Goal: Information Seeking & Learning: Learn about a topic

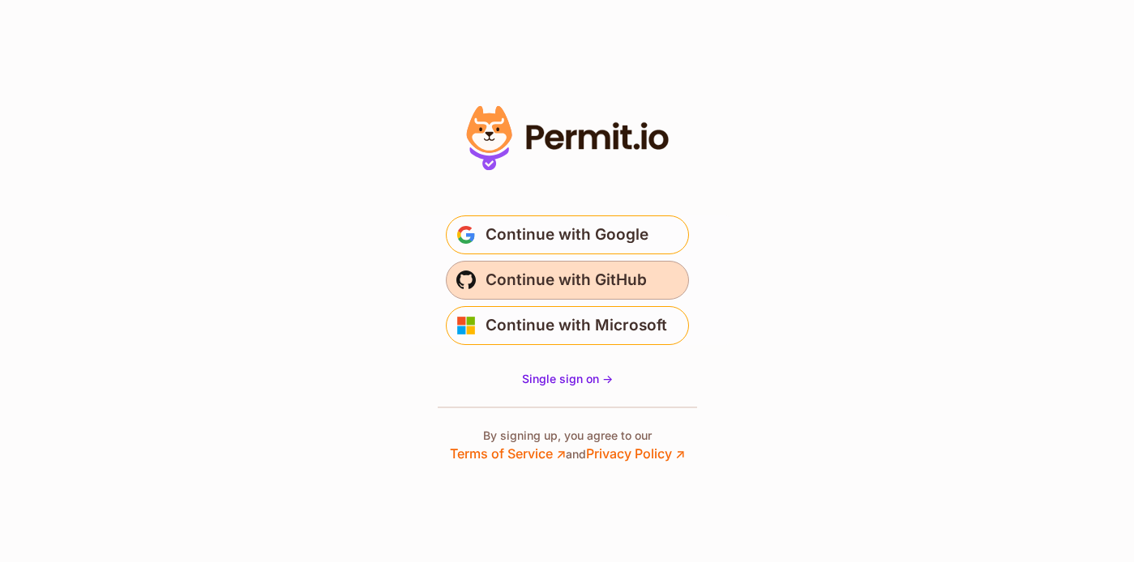
click at [539, 276] on span "Continue with GitHub" at bounding box center [565, 280] width 161 height 26
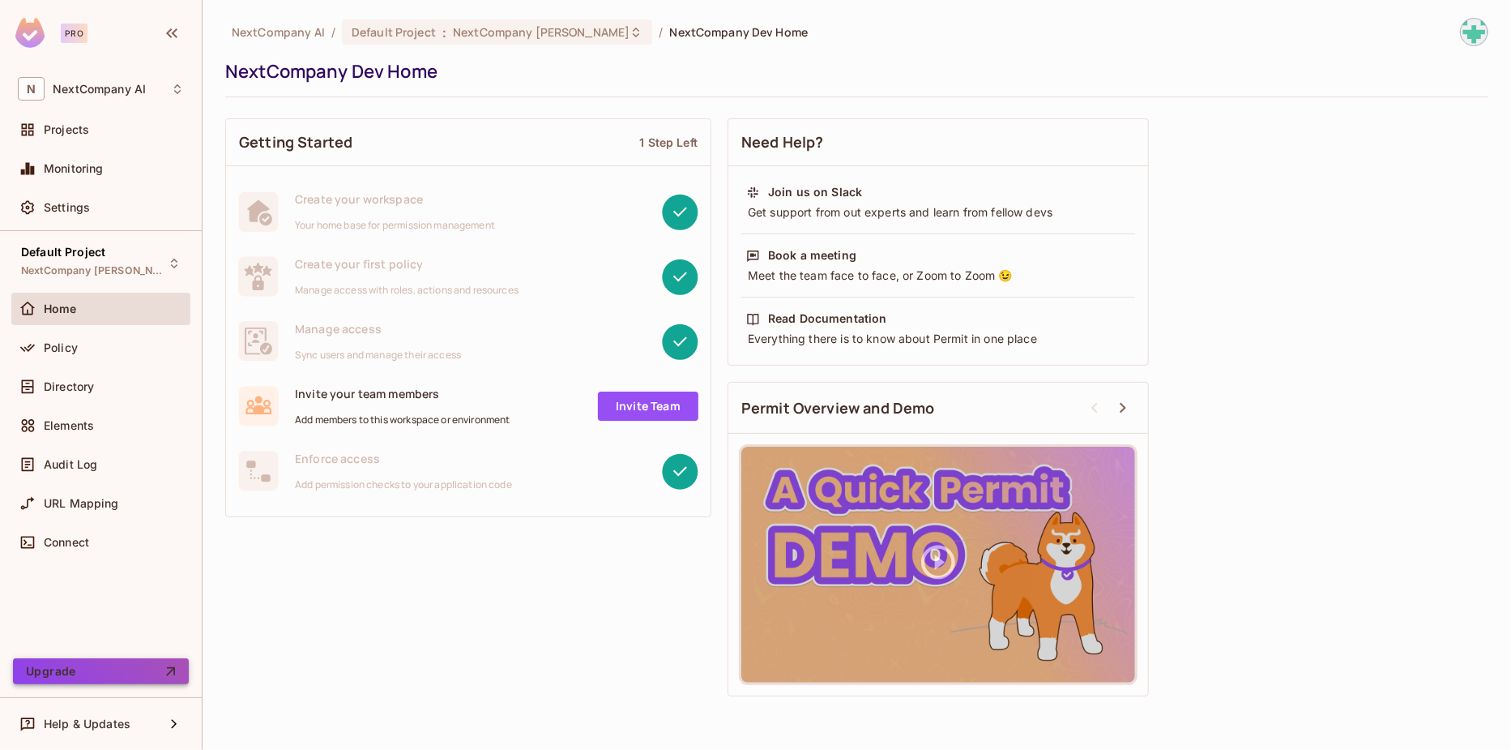
click at [87, 669] on button "Upgrade" at bounding box center [101, 671] width 176 height 26
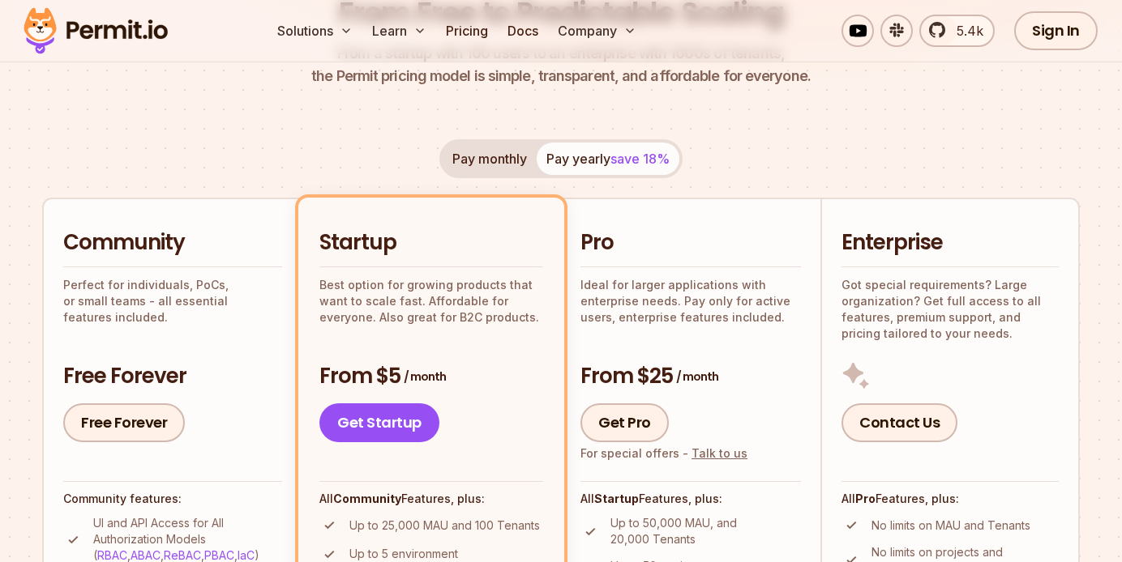
scroll to position [417, 0]
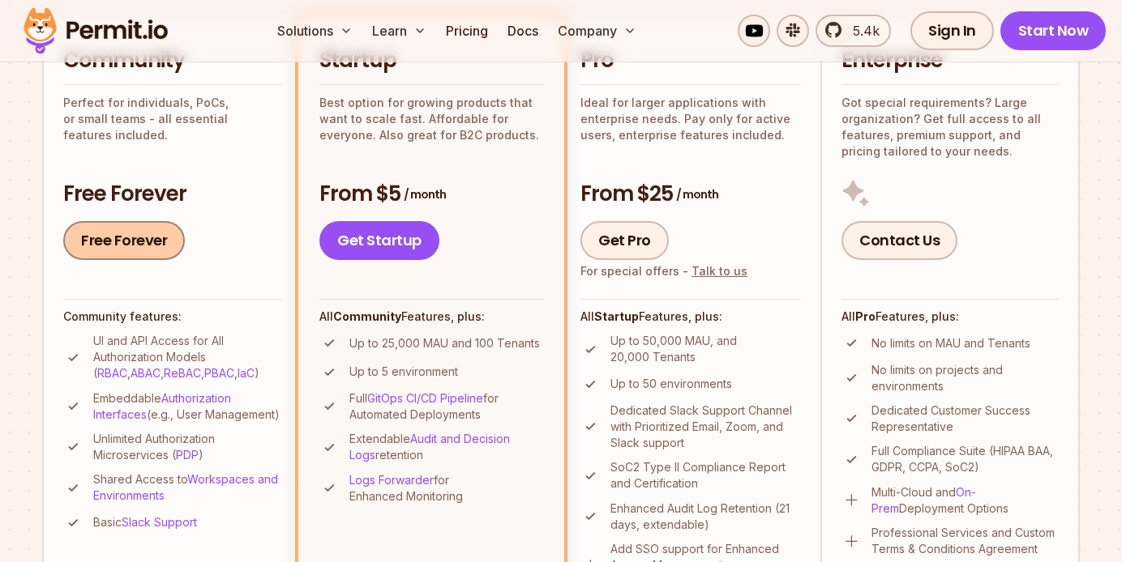
click at [135, 246] on link "Free Forever" at bounding box center [124, 240] width 122 height 39
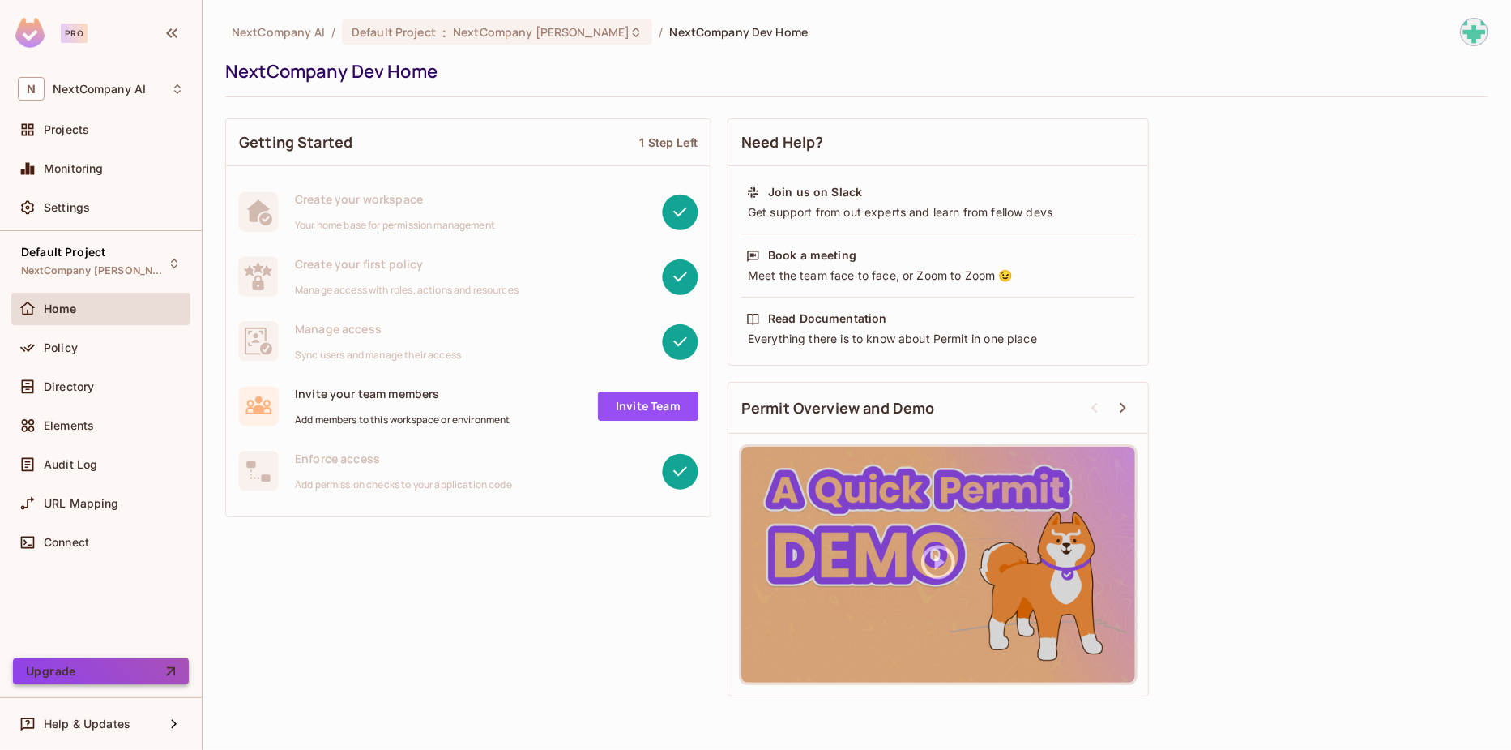
click at [94, 677] on button "Upgrade" at bounding box center [101, 671] width 176 height 26
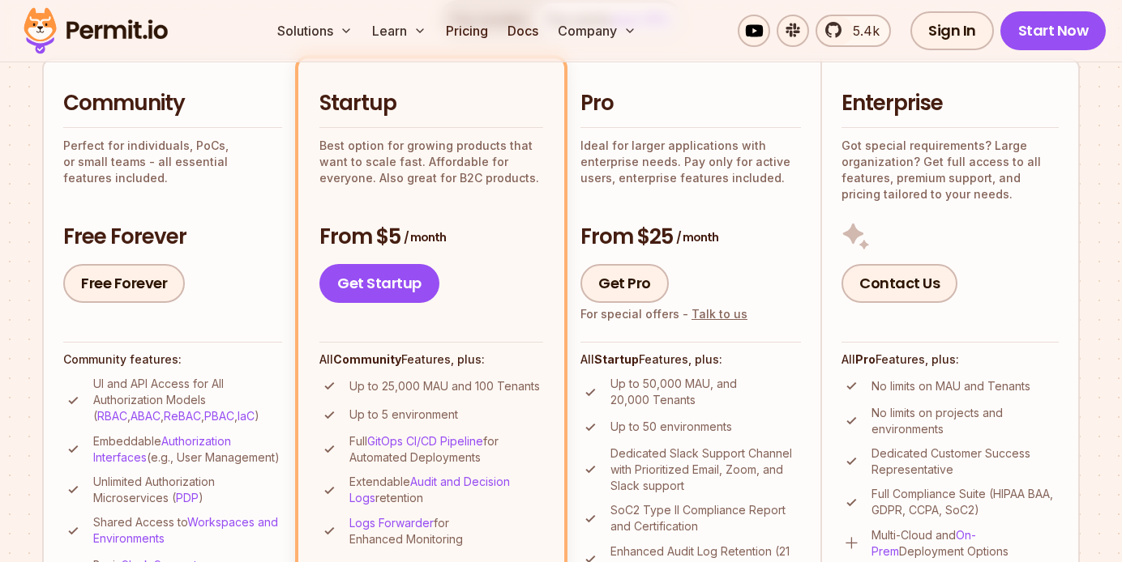
scroll to position [310, 0]
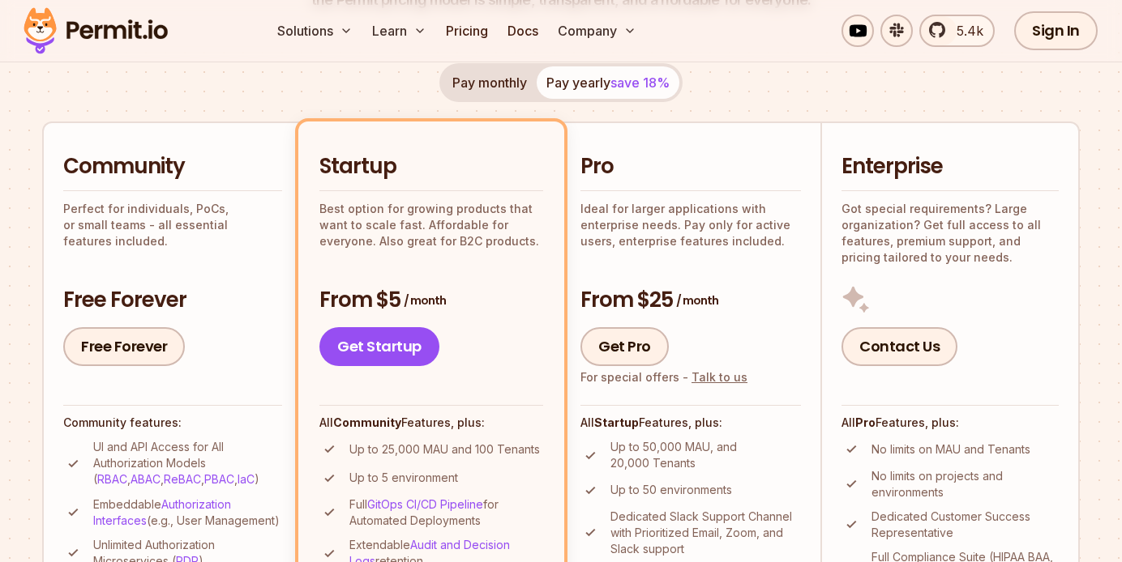
click at [152, 256] on div "Community Perfect for individuals, PoCs, or small teams - all essential feature…" at bounding box center [172, 259] width 219 height 214
click at [620, 348] on link "Get Pro" at bounding box center [624, 346] width 88 height 39
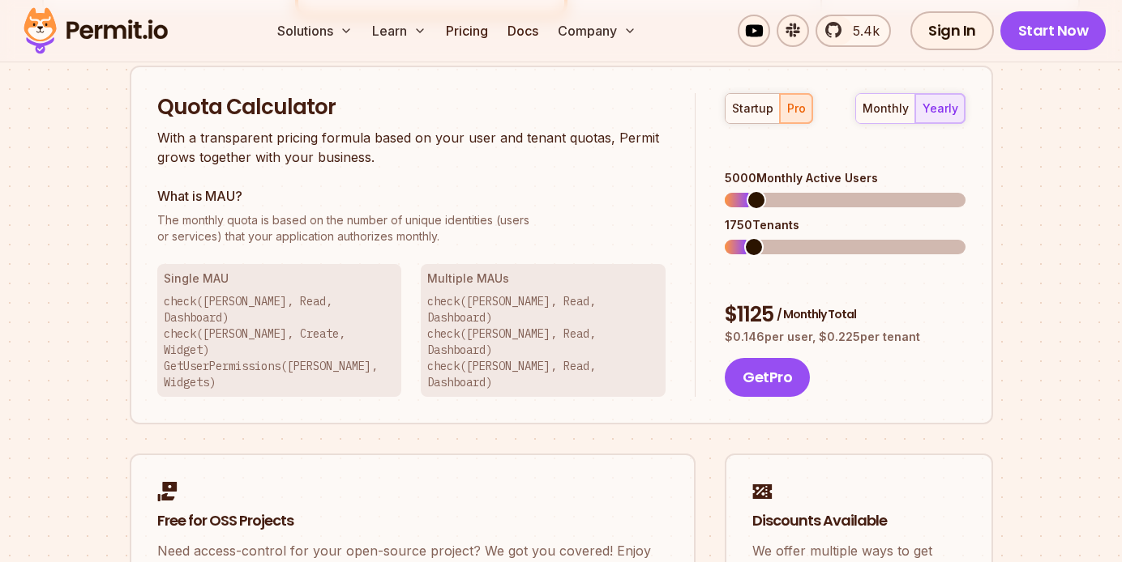
scroll to position [1034, 0]
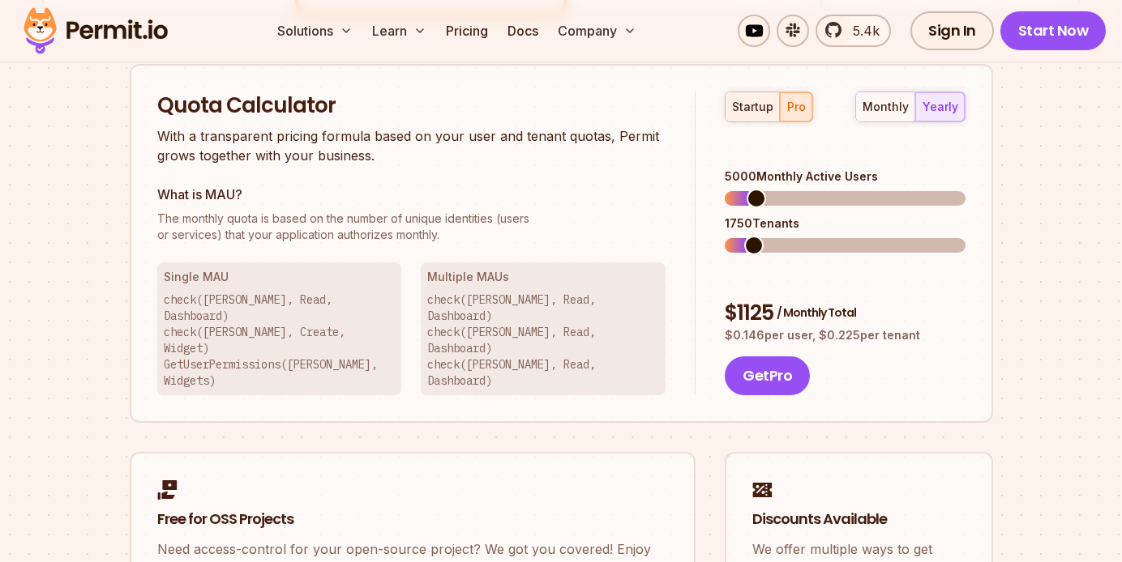
click at [753, 103] on div "startup" at bounding box center [752, 107] width 41 height 16
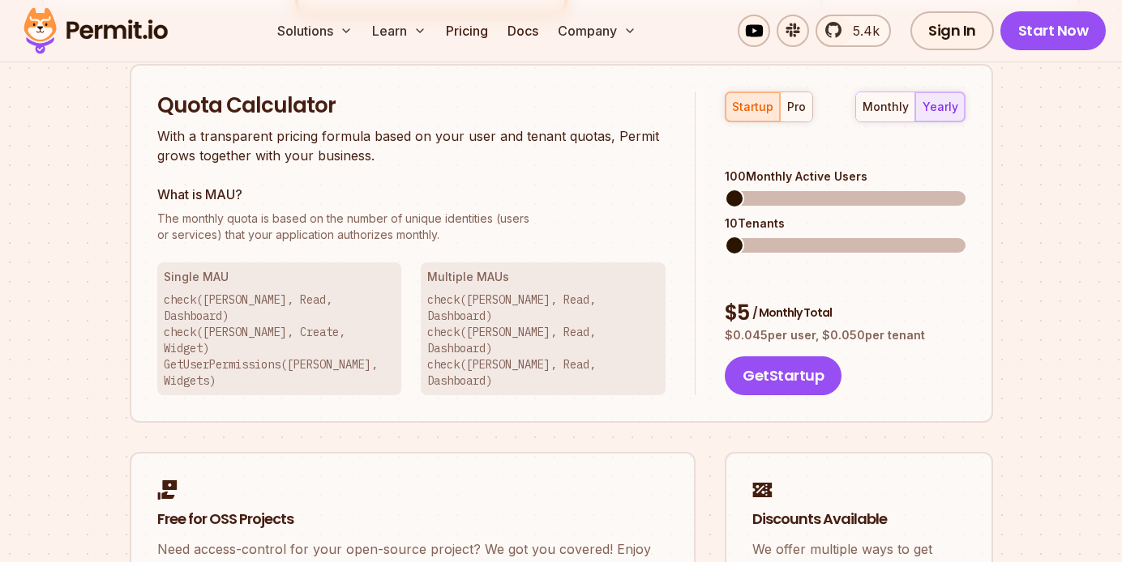
click at [656, 173] on div "Quota Calculator With a transparent pricing formula based on your user and tena…" at bounding box center [561, 244] width 863 height 360
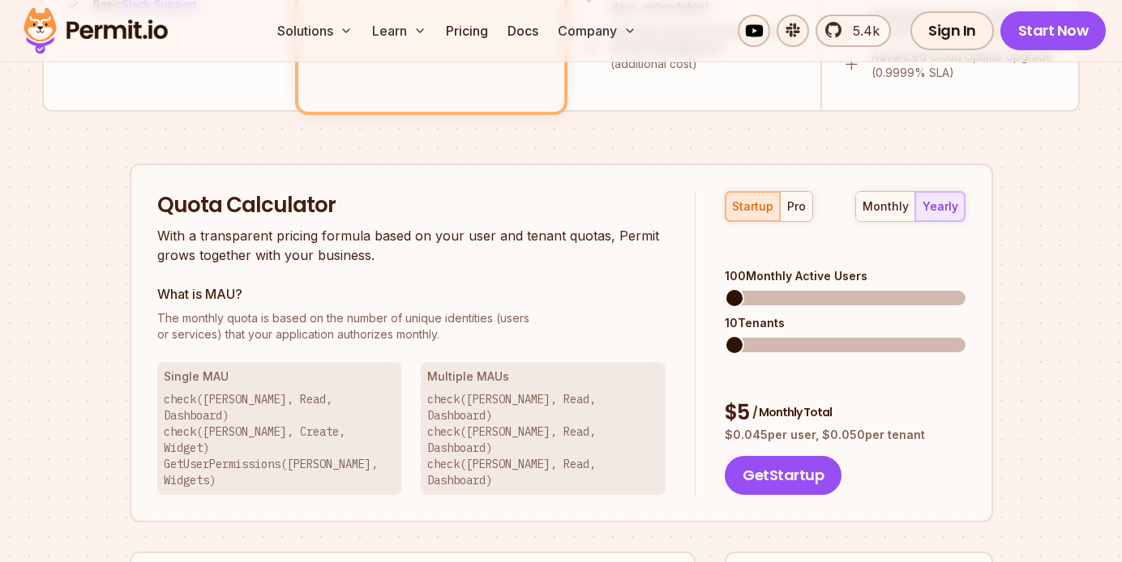
scroll to position [870, 0]
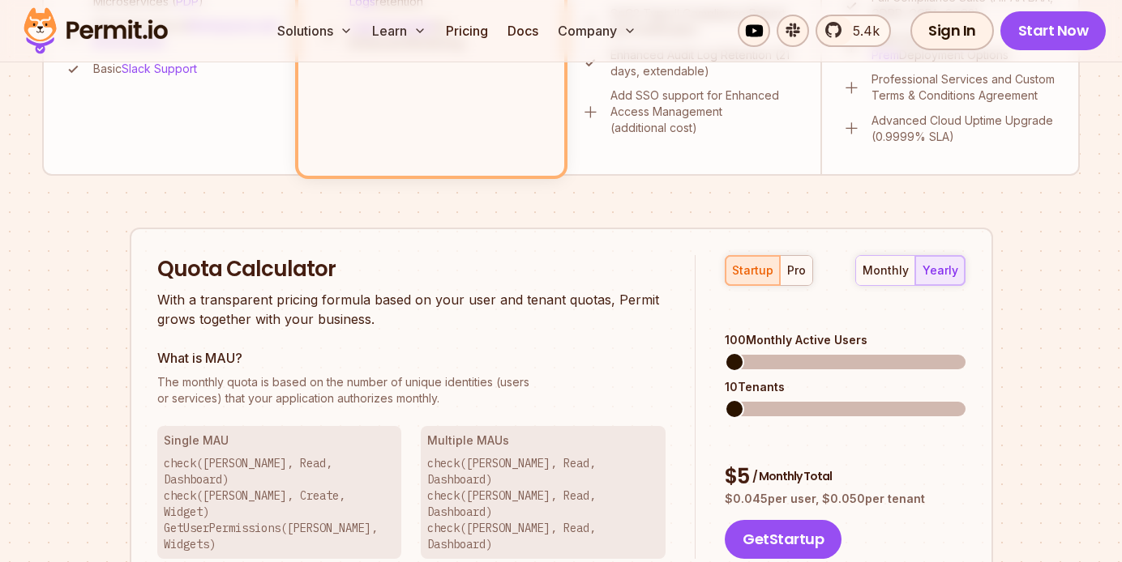
click at [882, 270] on div "monthly" at bounding box center [885, 271] width 46 height 16
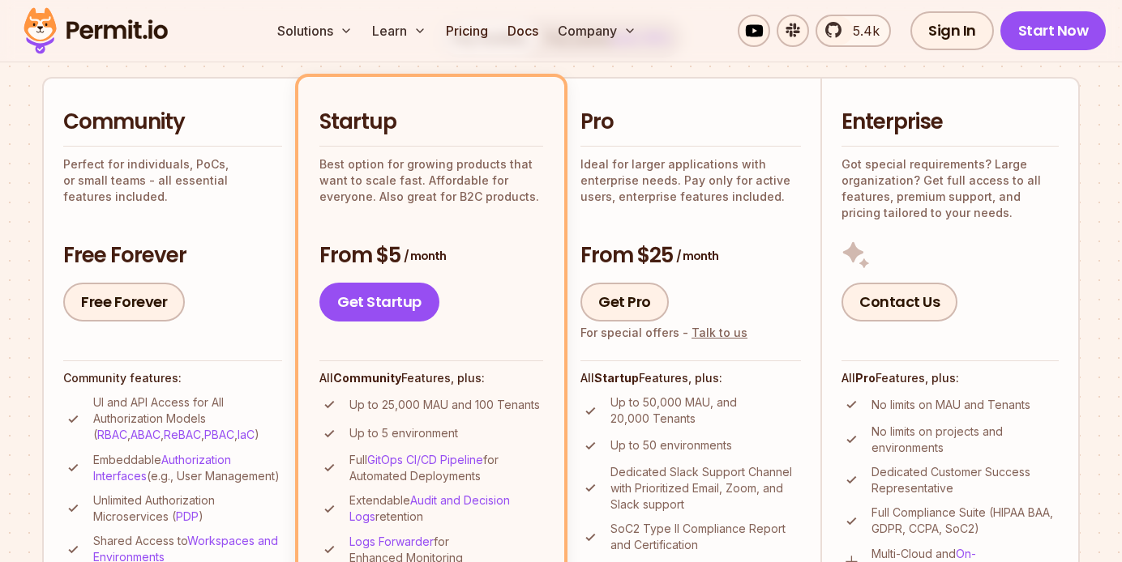
scroll to position [355, 0]
click at [147, 135] on h2 "Community" at bounding box center [172, 122] width 219 height 29
click at [126, 306] on link "Free Forever" at bounding box center [124, 302] width 122 height 39
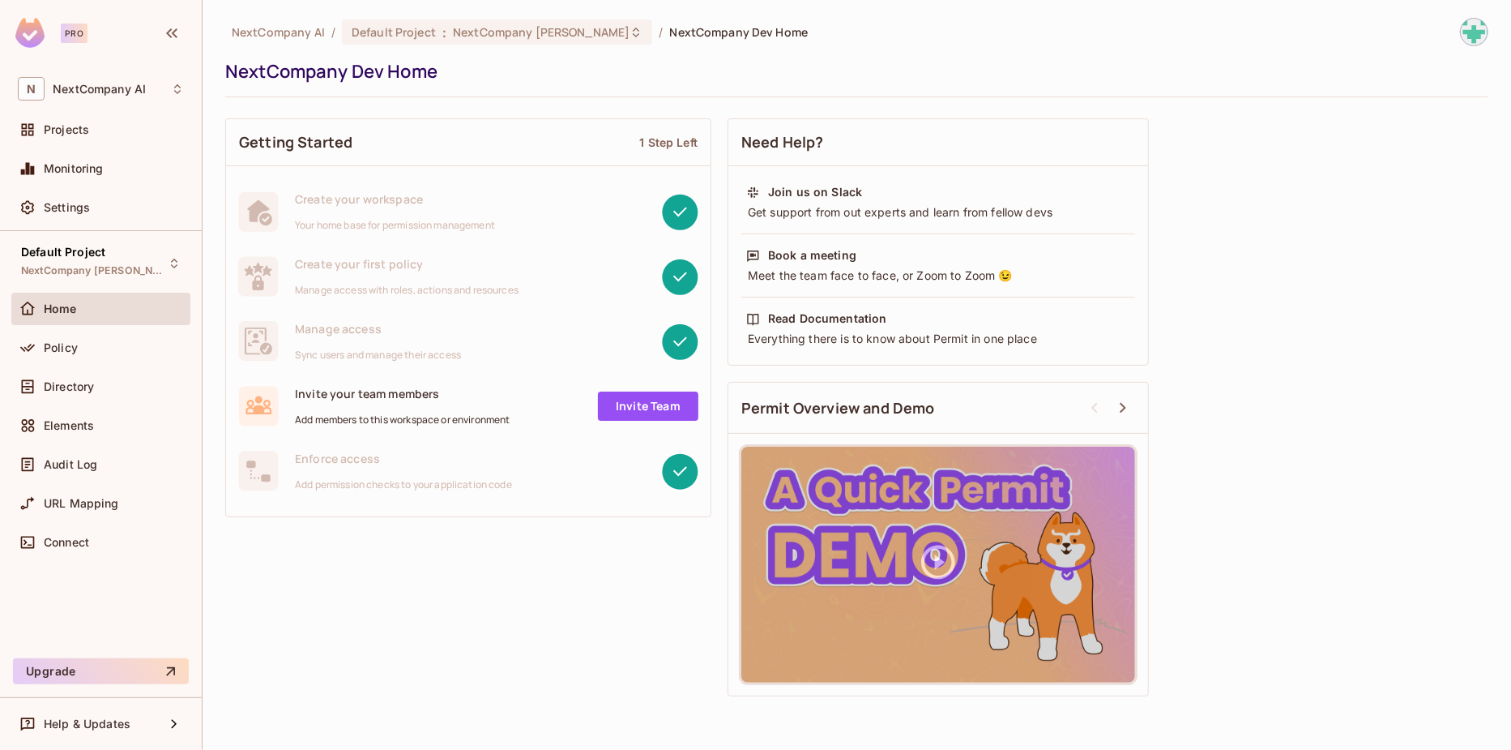
click at [71, 32] on div "Pro" at bounding box center [74, 33] width 27 height 19
click at [105, 216] on div "Settings" at bounding box center [101, 207] width 166 height 19
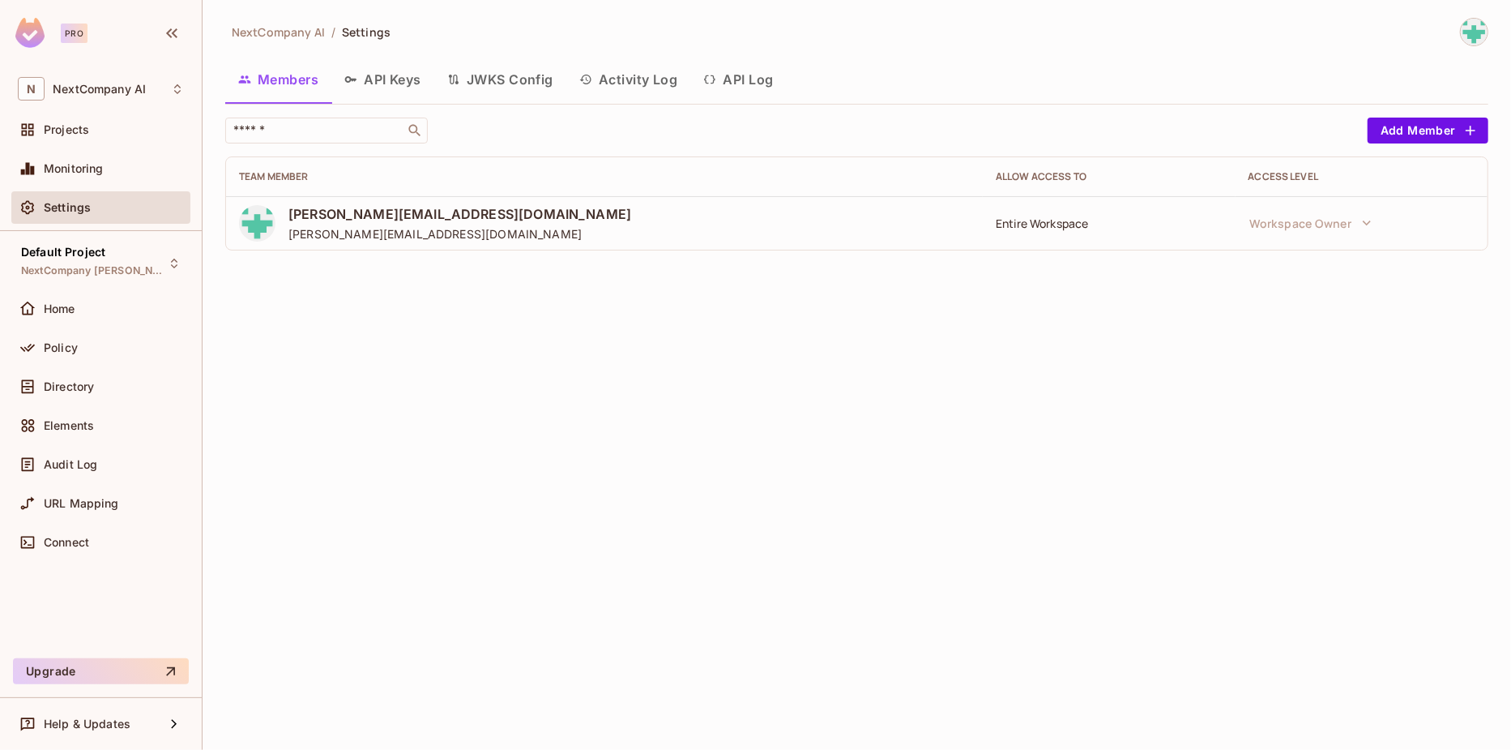
click at [394, 77] on button "API Keys" at bounding box center [382, 79] width 103 height 41
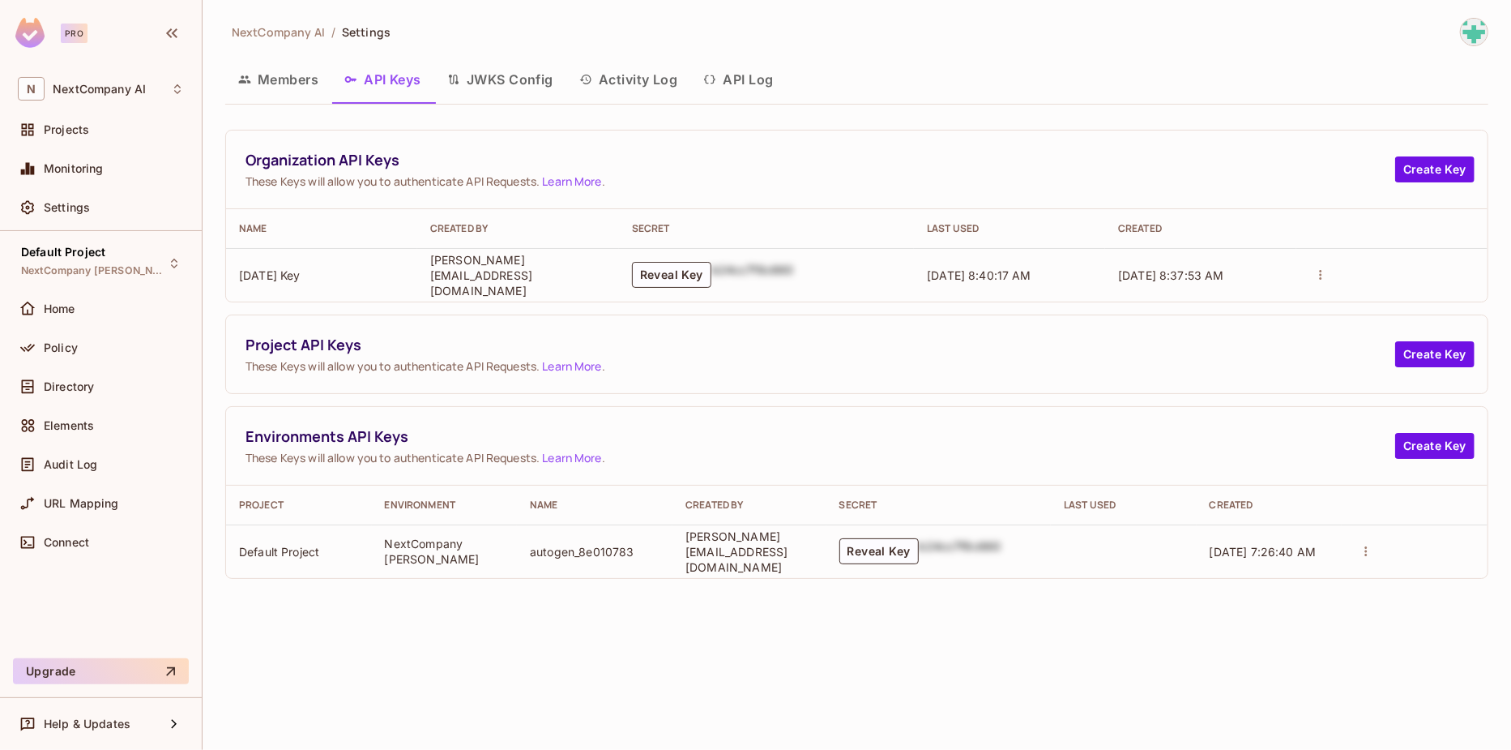
click at [509, 74] on button "JWKS Config" at bounding box center [500, 79] width 132 height 41
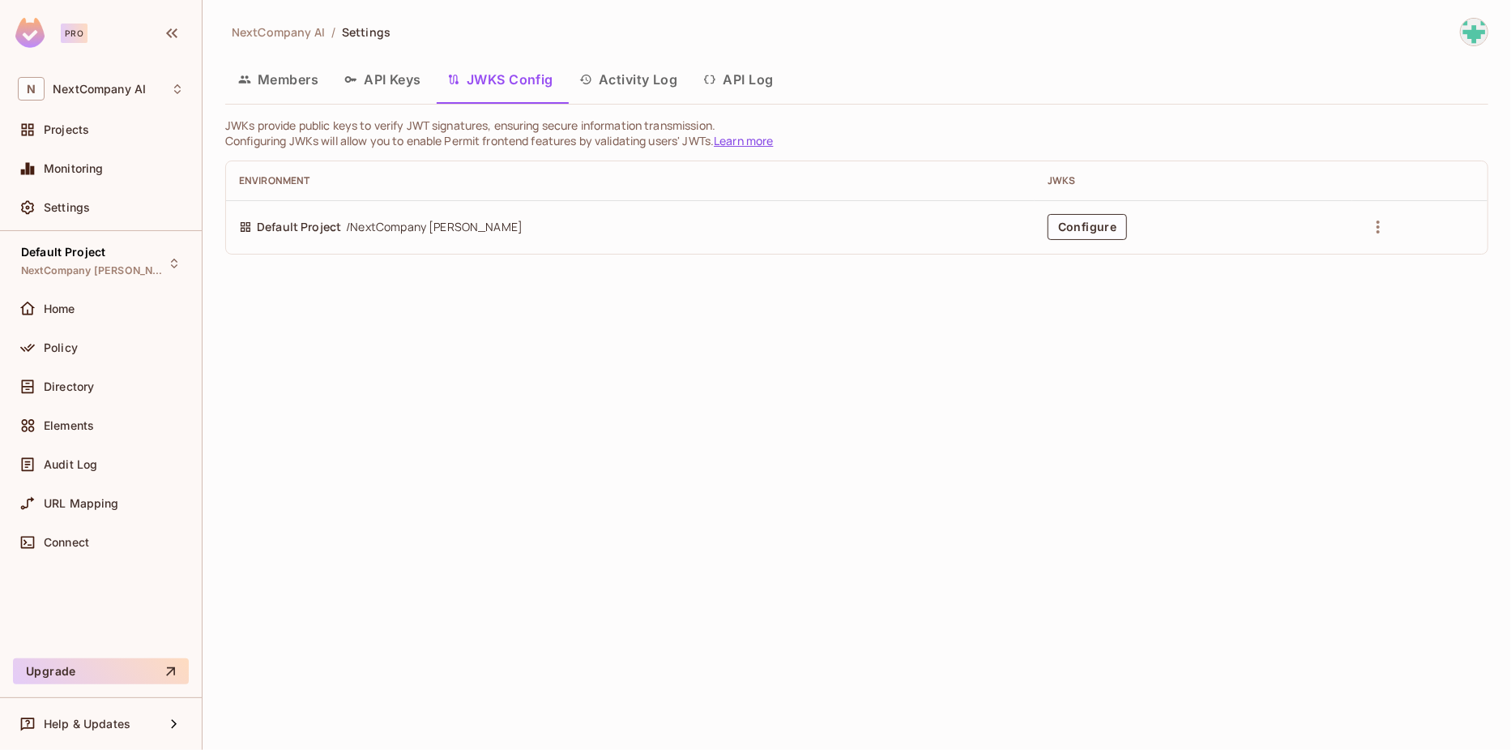
click at [632, 80] on button "Activity Log" at bounding box center [628, 79] width 125 height 41
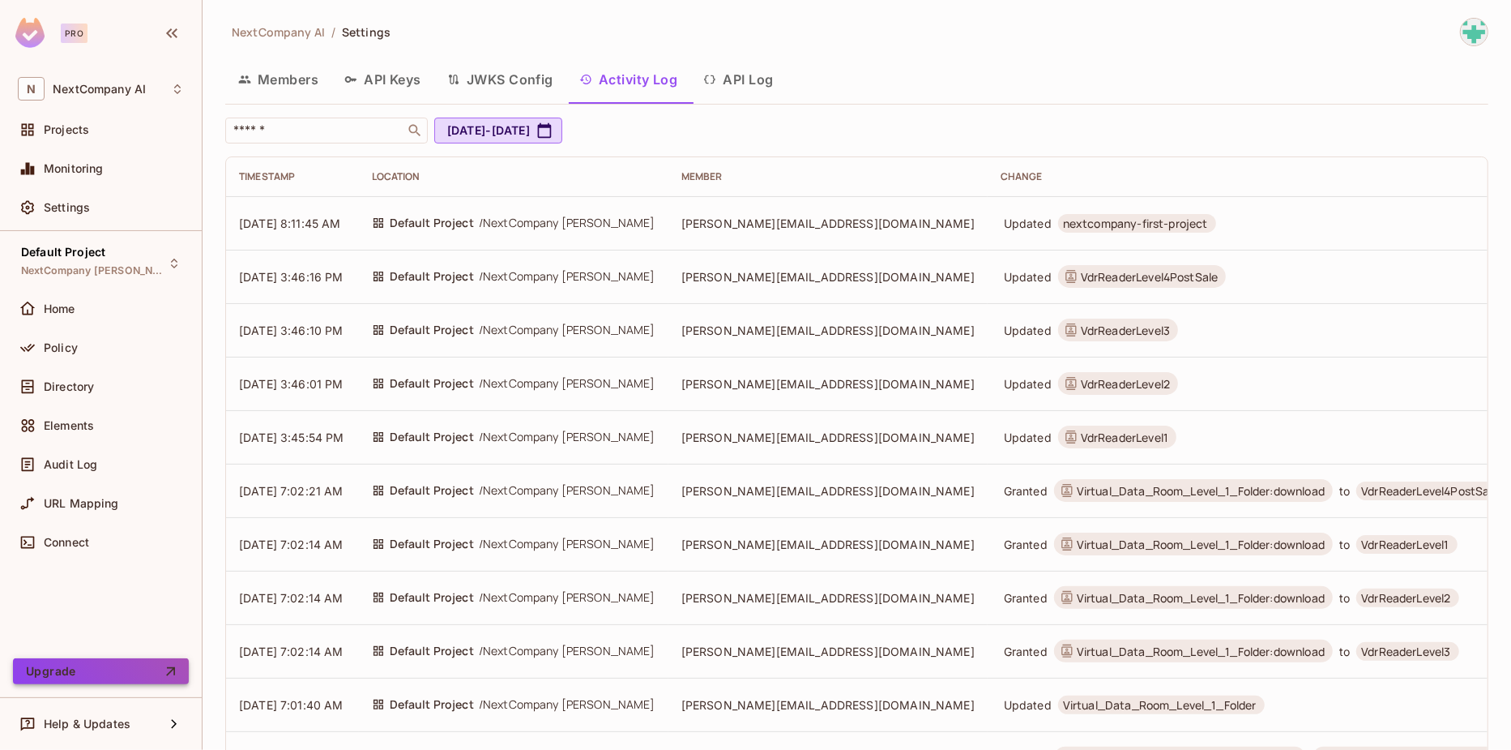
click at [78, 671] on button "Upgrade" at bounding box center [101, 671] width 176 height 26
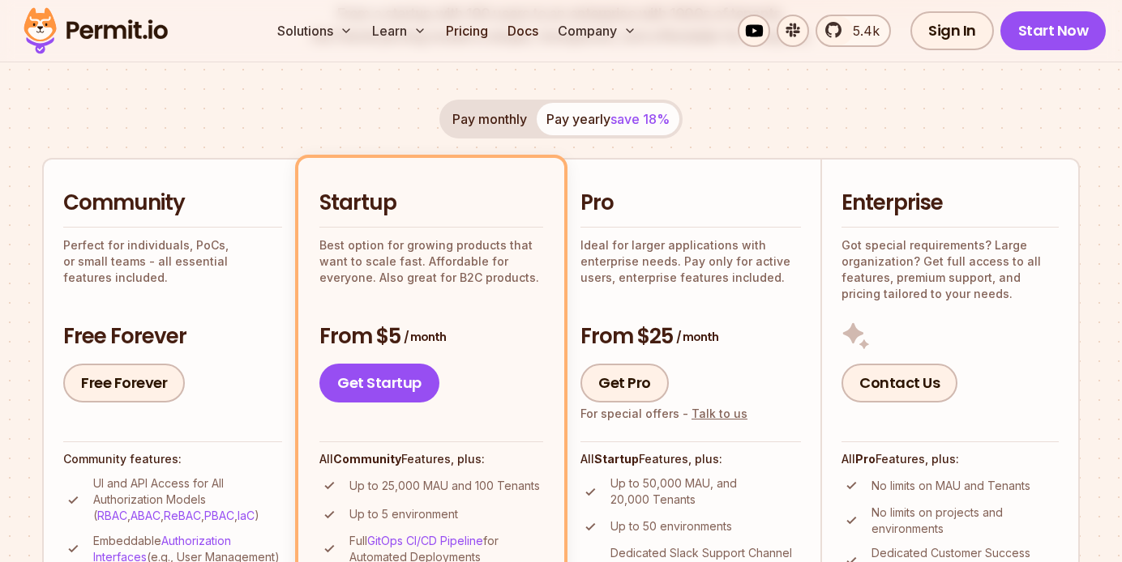
scroll to position [325, 0]
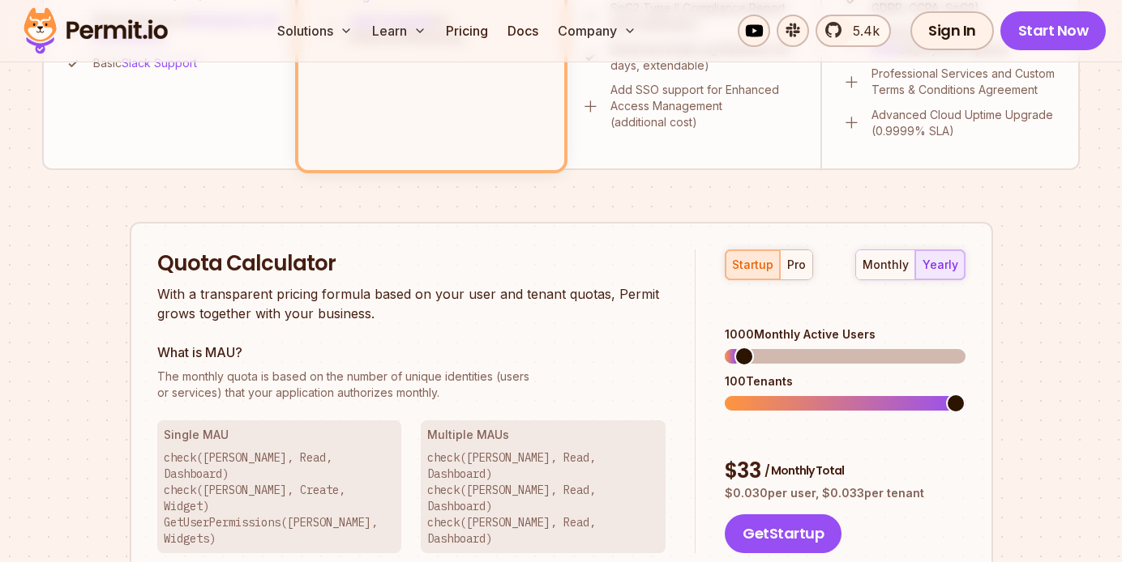
scroll to position [998, 0]
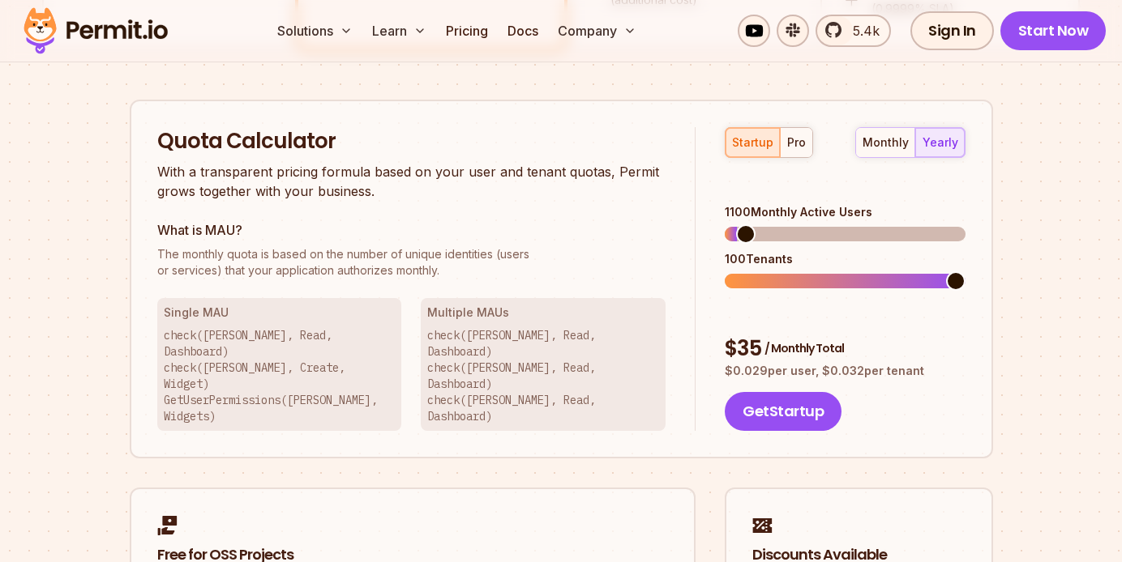
click at [723, 209] on div "startup pro monthly yearly 1100 Monthly Active Users 100 Tenants $ 35 / Monthly…" at bounding box center [829, 279] width 269 height 305
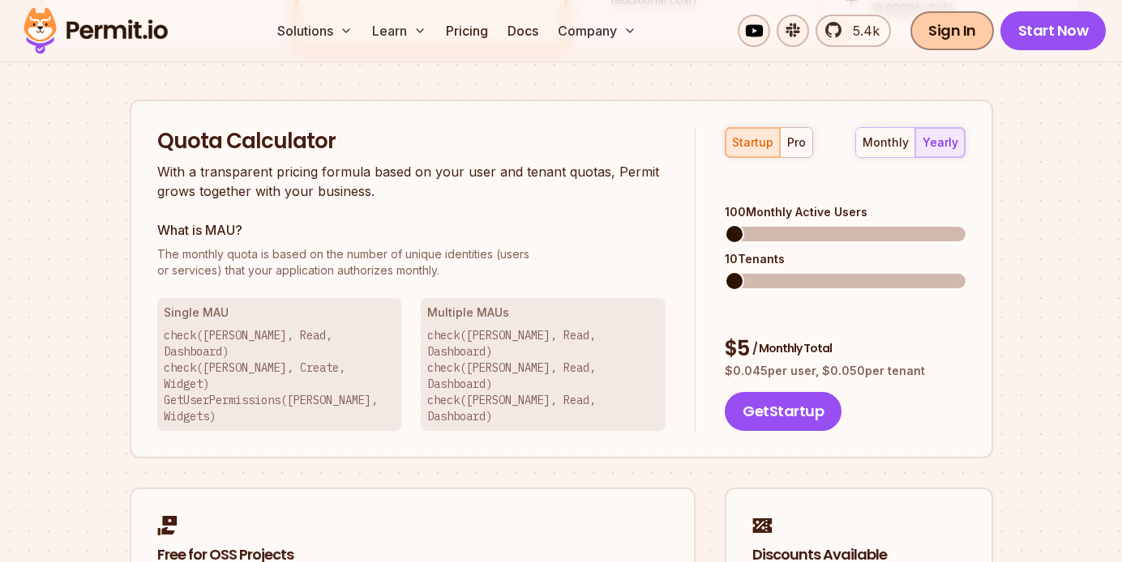
click at [951, 28] on link "Sign In" at bounding box center [951, 30] width 83 height 39
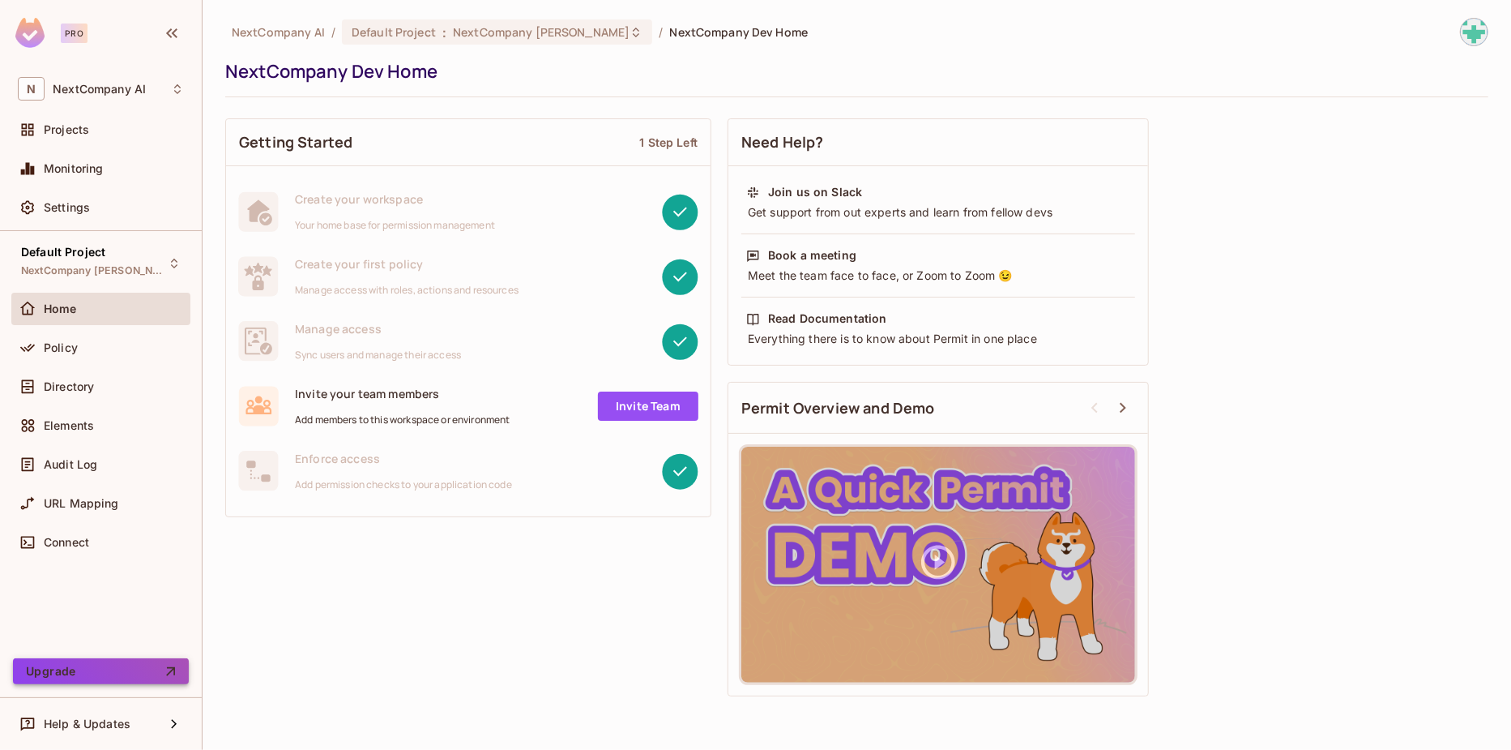
click at [108, 676] on button "Upgrade" at bounding box center [101, 671] width 176 height 26
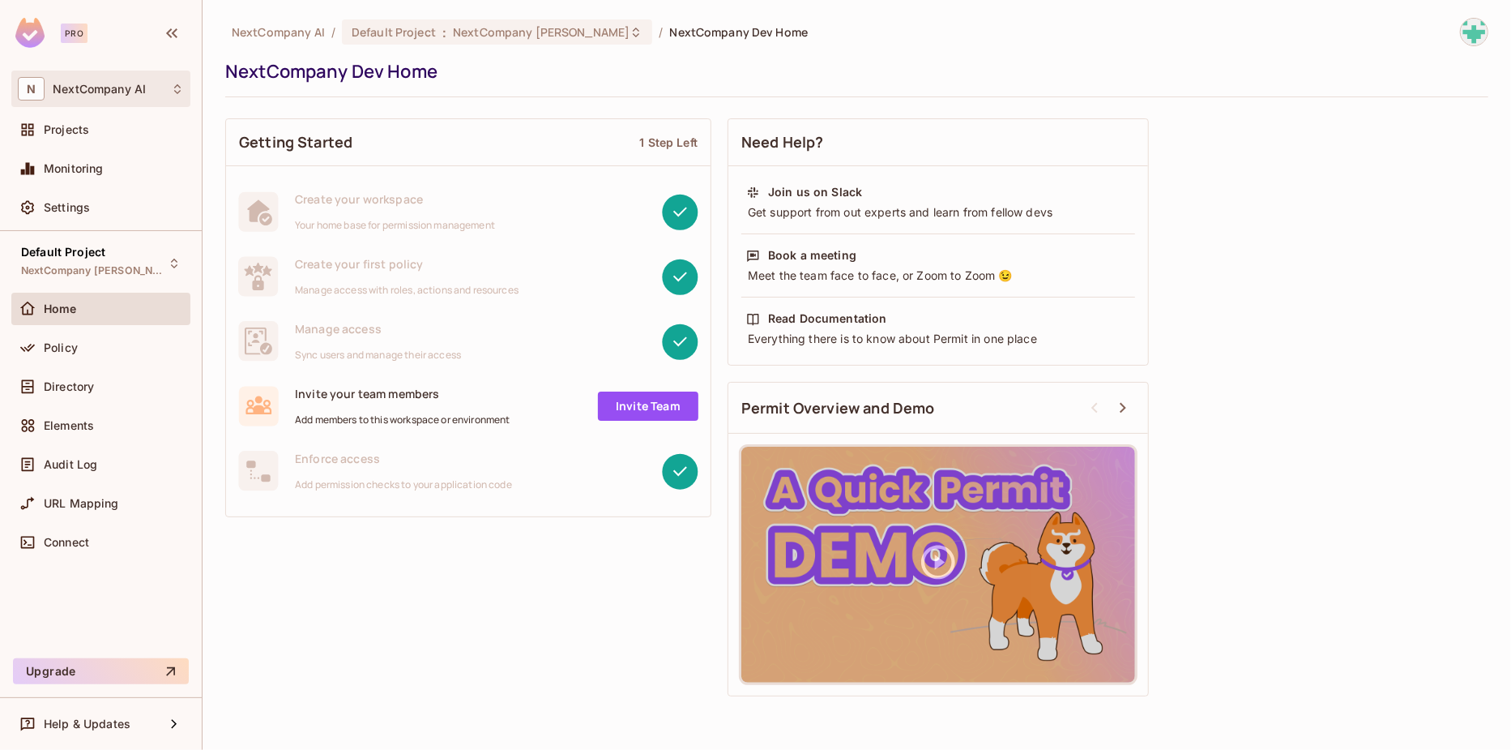
click at [135, 88] on span "NextCompany AI" at bounding box center [99, 89] width 93 height 13
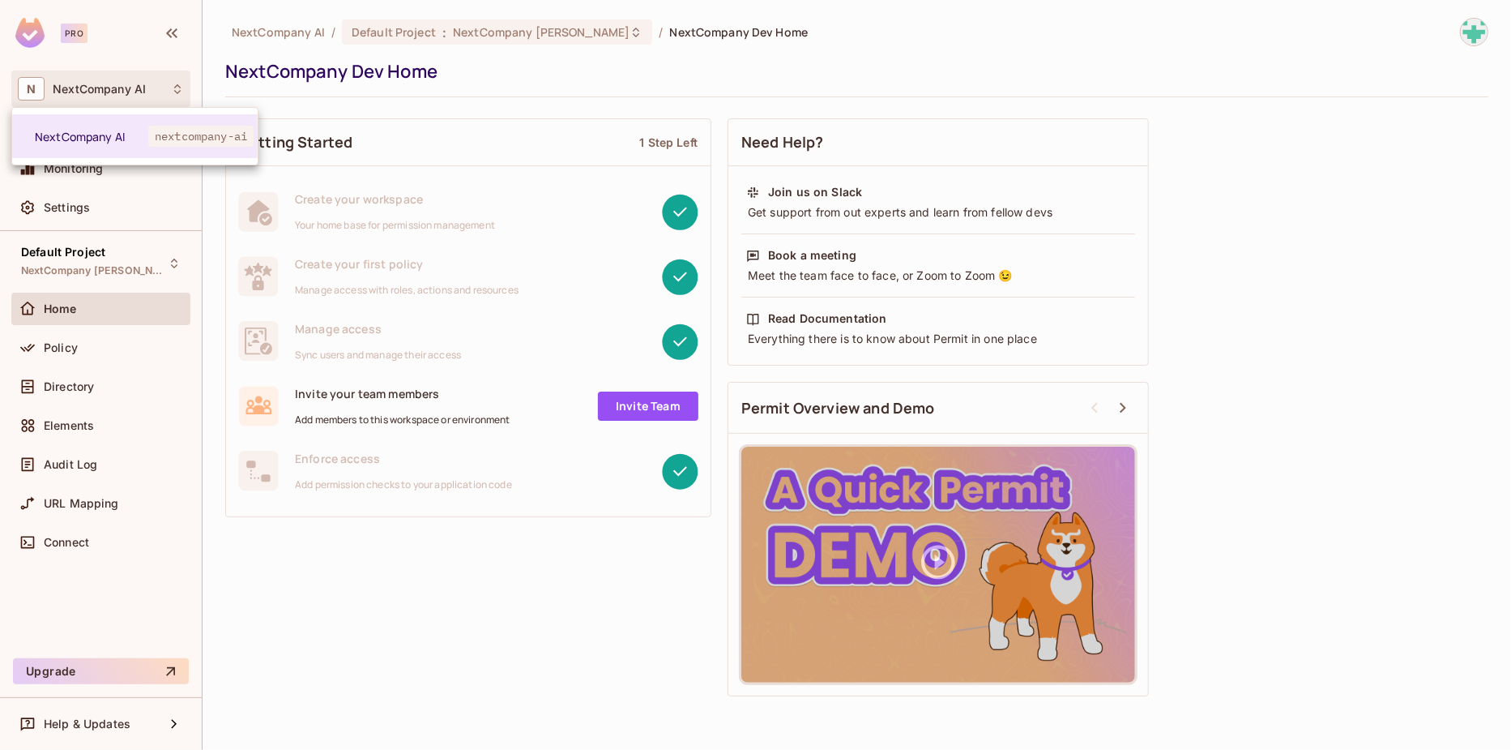
click at [135, 88] on div at bounding box center [755, 375] width 1511 height 750
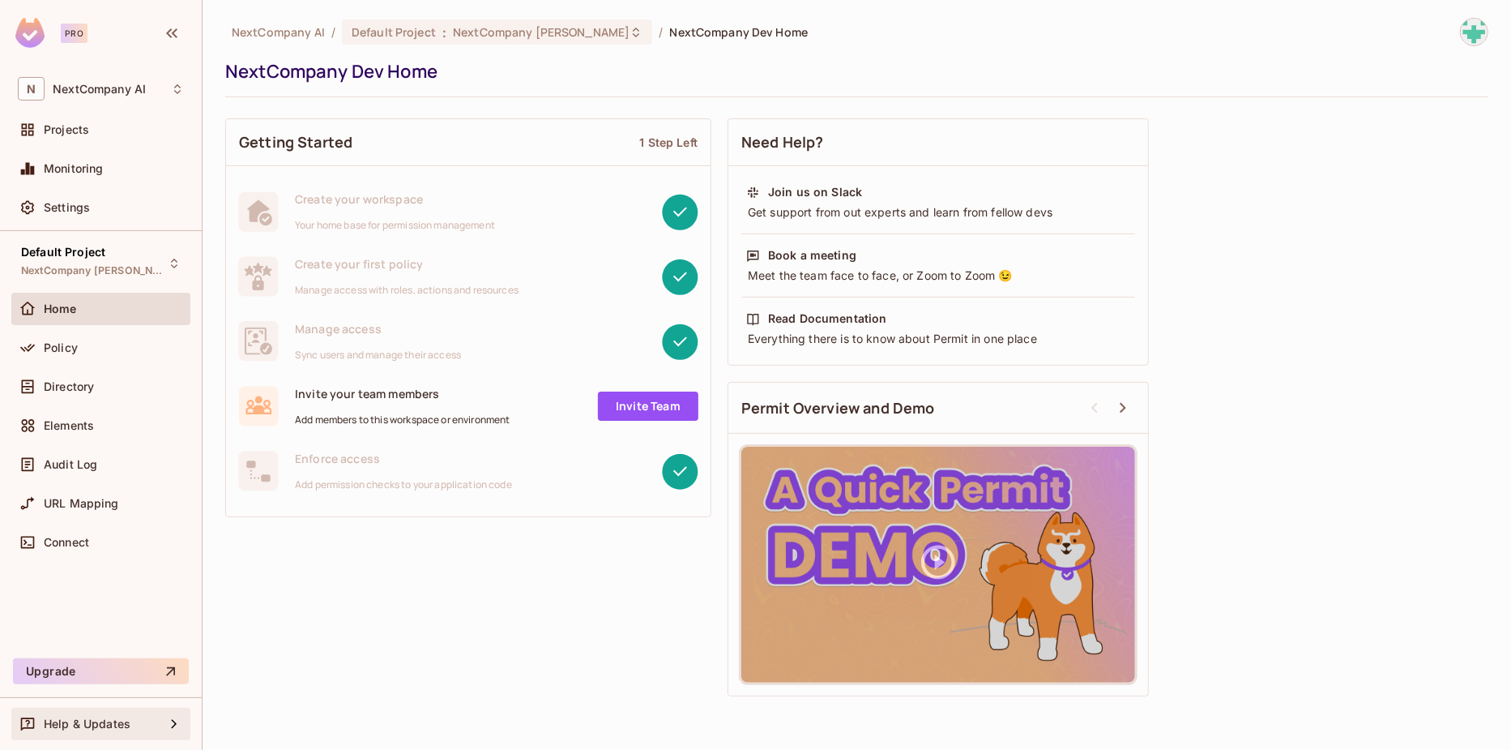
click at [113, 708] on div "Help & Updates" at bounding box center [100, 723] width 179 height 32
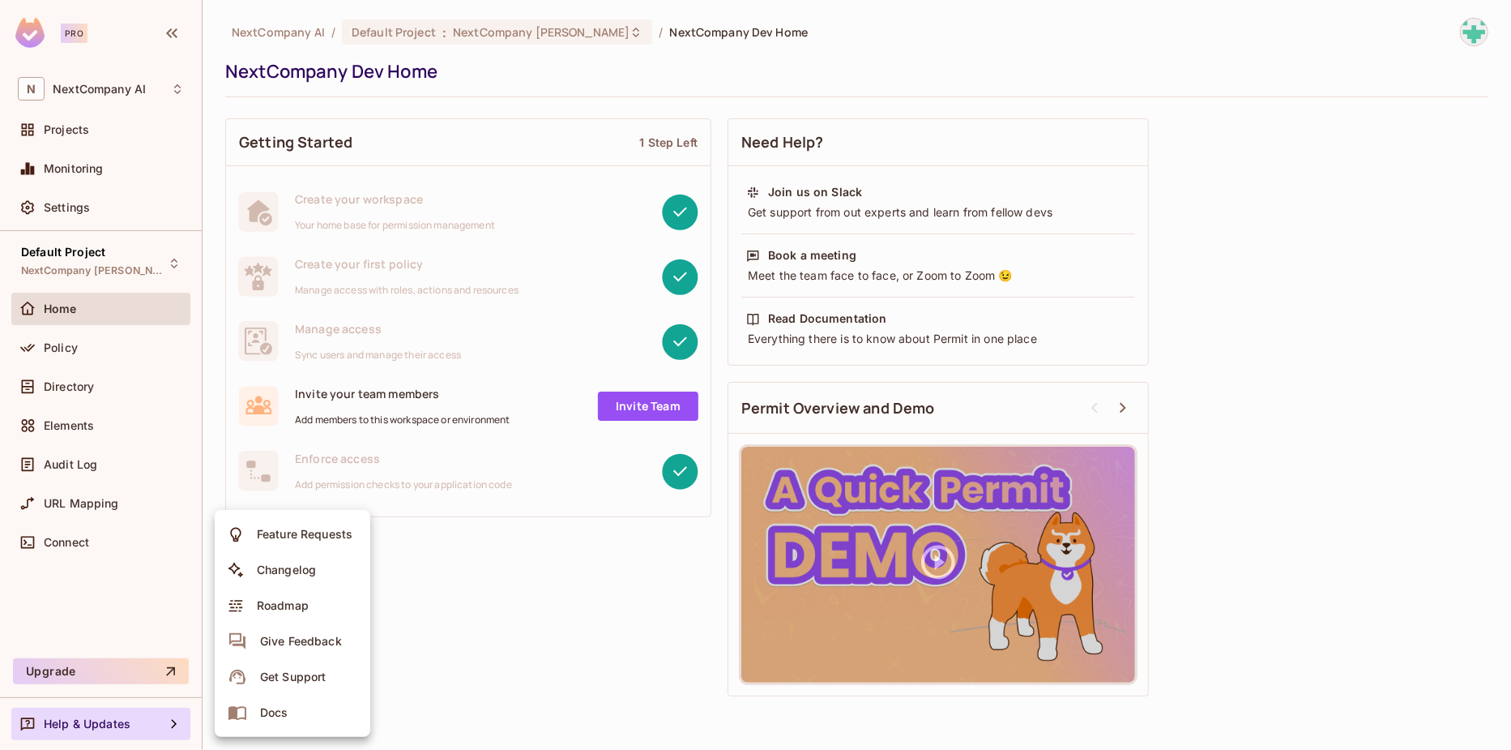
click at [99, 625] on div at bounding box center [755, 375] width 1511 height 750
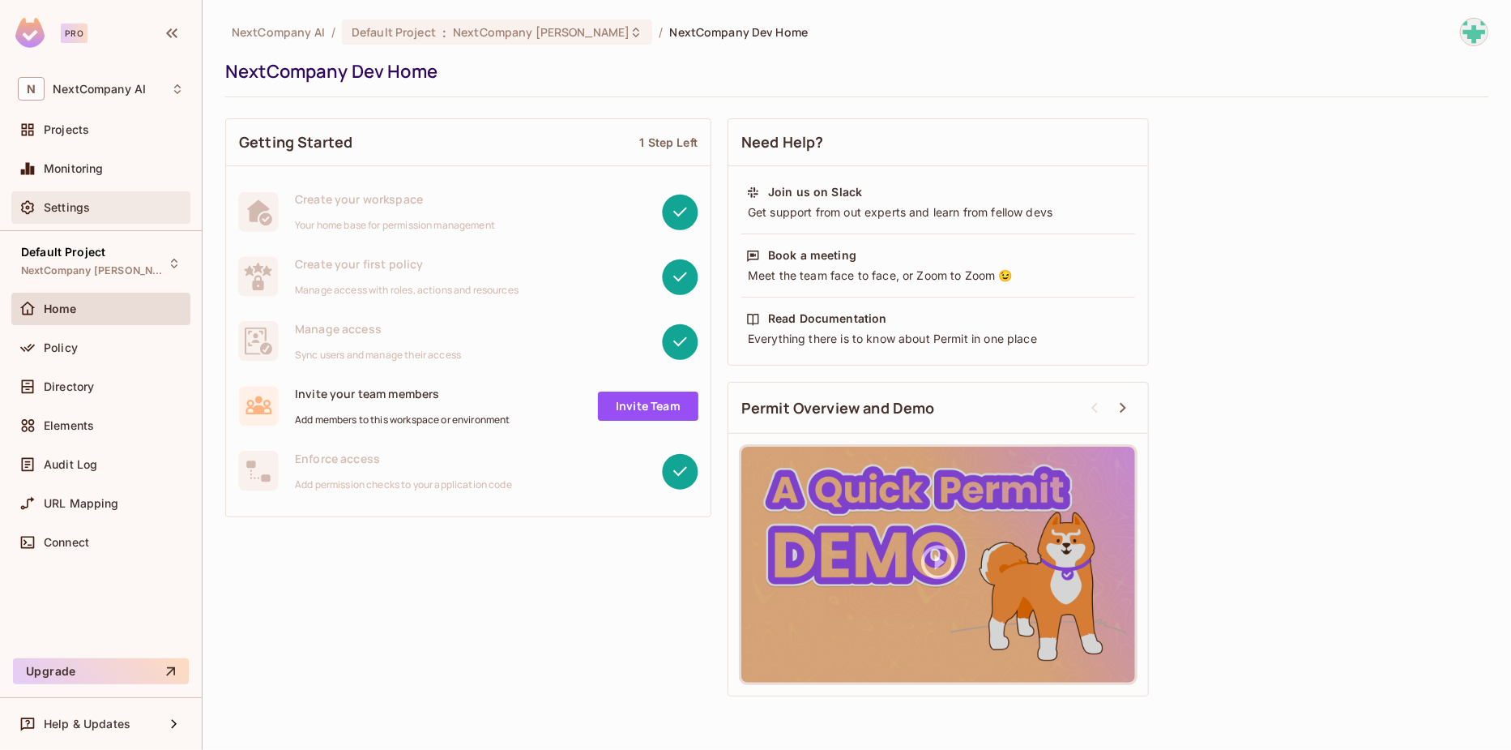
click at [66, 207] on span "Settings" at bounding box center [67, 207] width 46 height 13
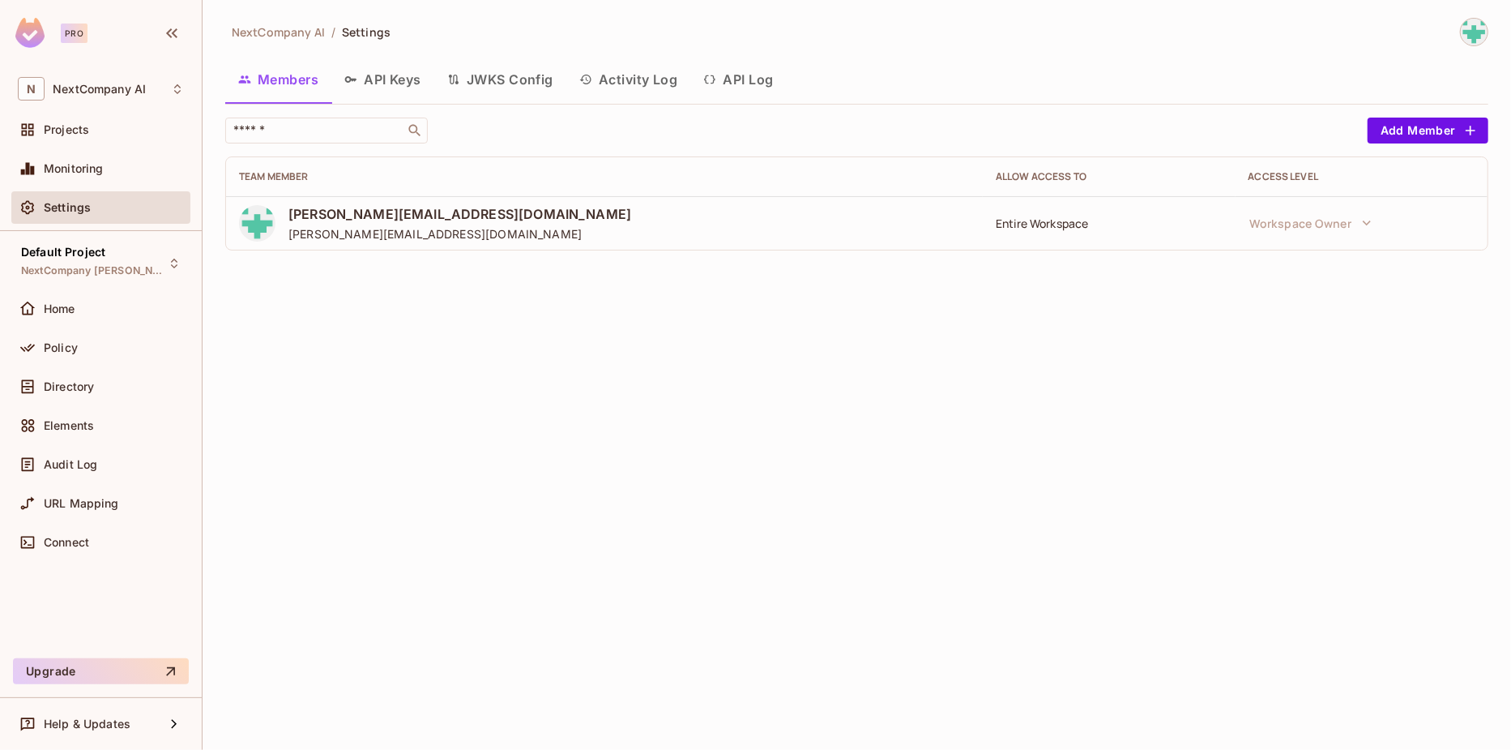
click at [1475, 36] on img at bounding box center [1474, 32] width 27 height 27
click at [1409, 77] on span "josh@nextcompany.io" at bounding box center [1478, 72] width 287 height 15
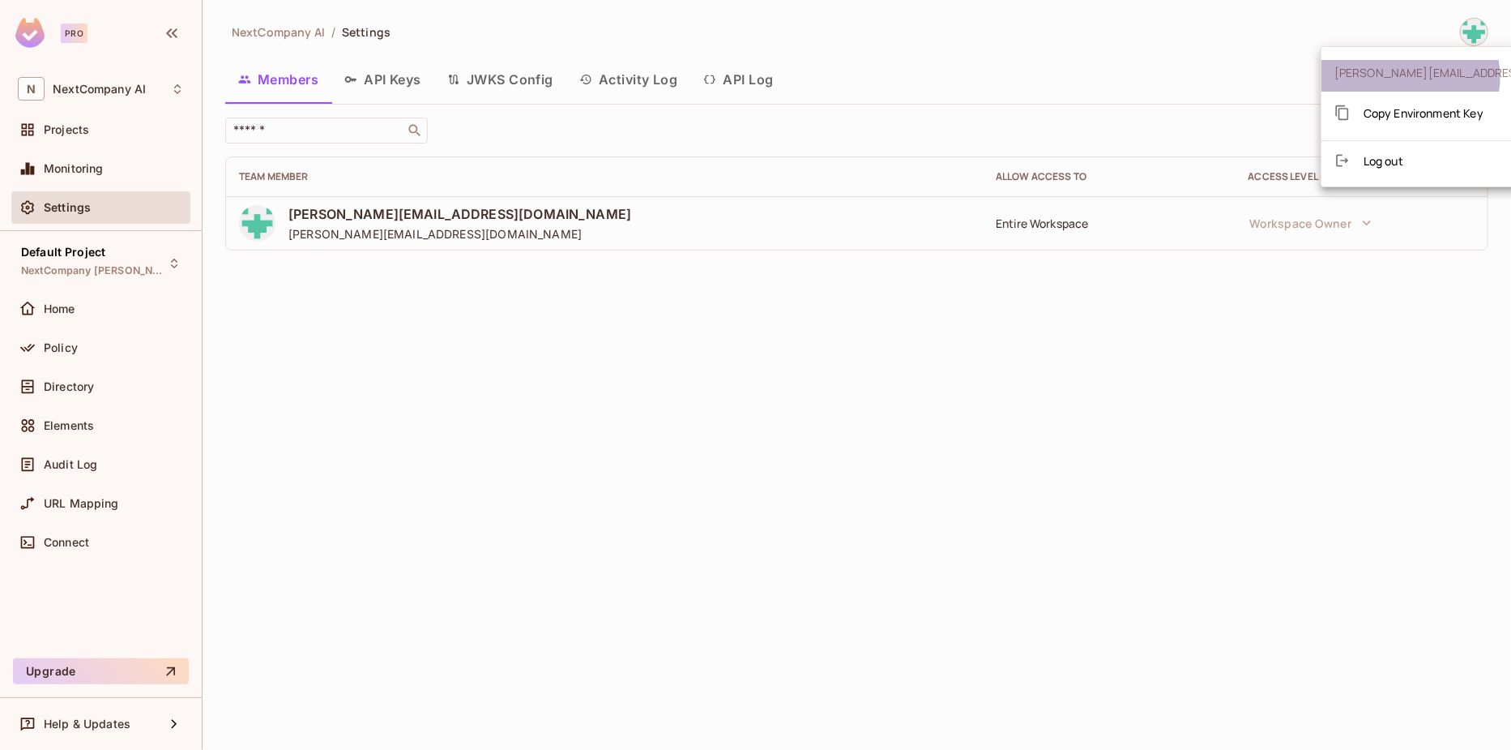
click at [1409, 77] on span "josh@nextcompany.io" at bounding box center [1478, 72] width 287 height 15
click at [65, 102] on div at bounding box center [755, 375] width 1511 height 750
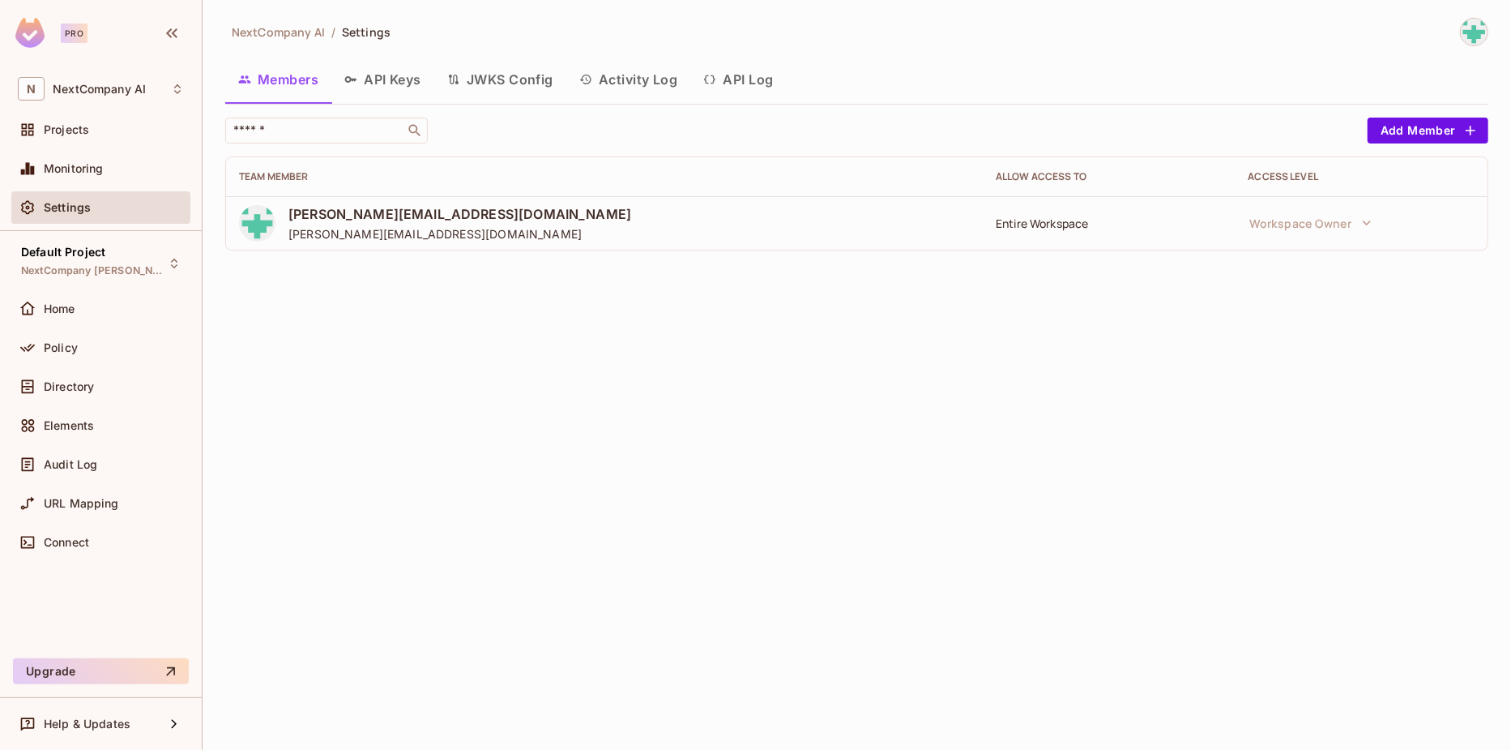
click at [86, 87] on span "NextCompany AI" at bounding box center [99, 89] width 93 height 13
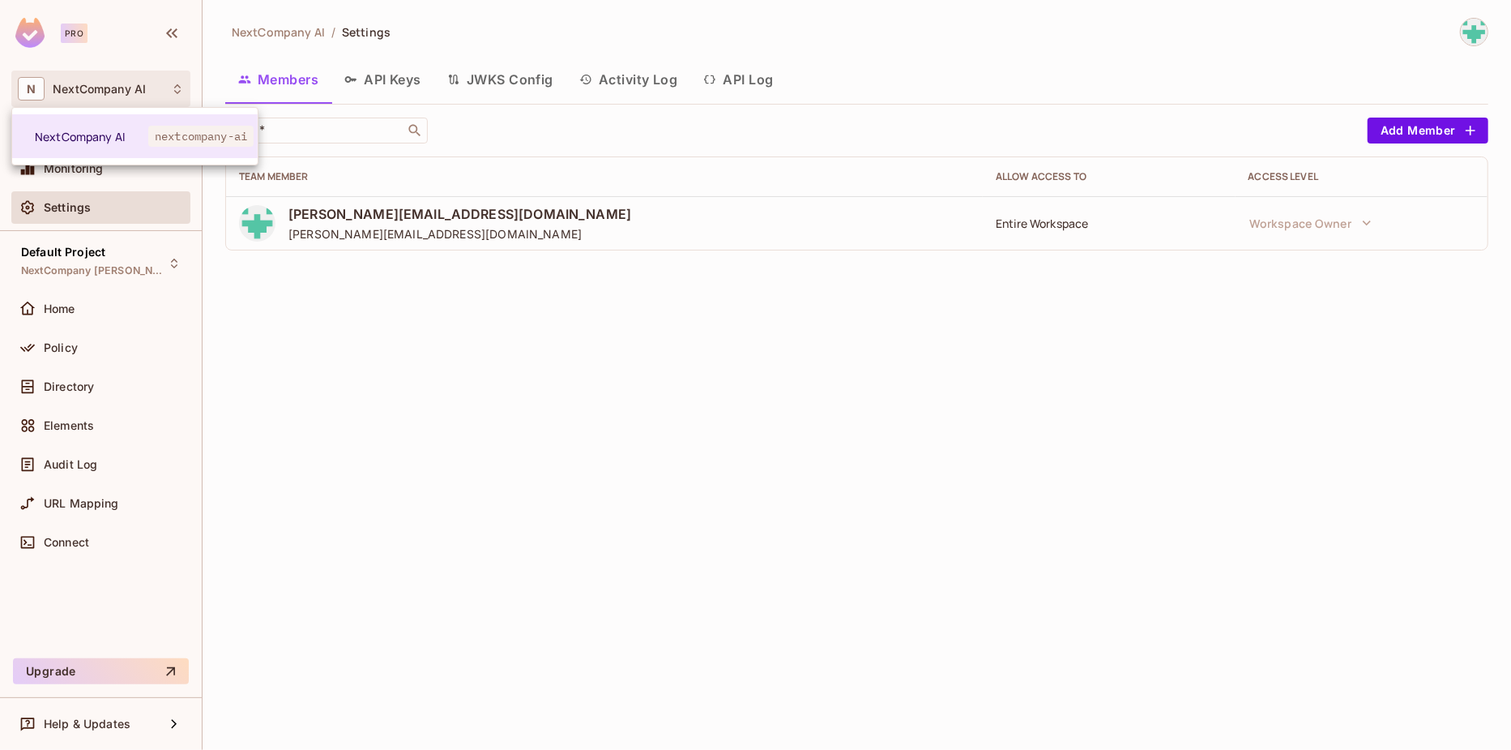
click at [86, 86] on div at bounding box center [755, 375] width 1511 height 750
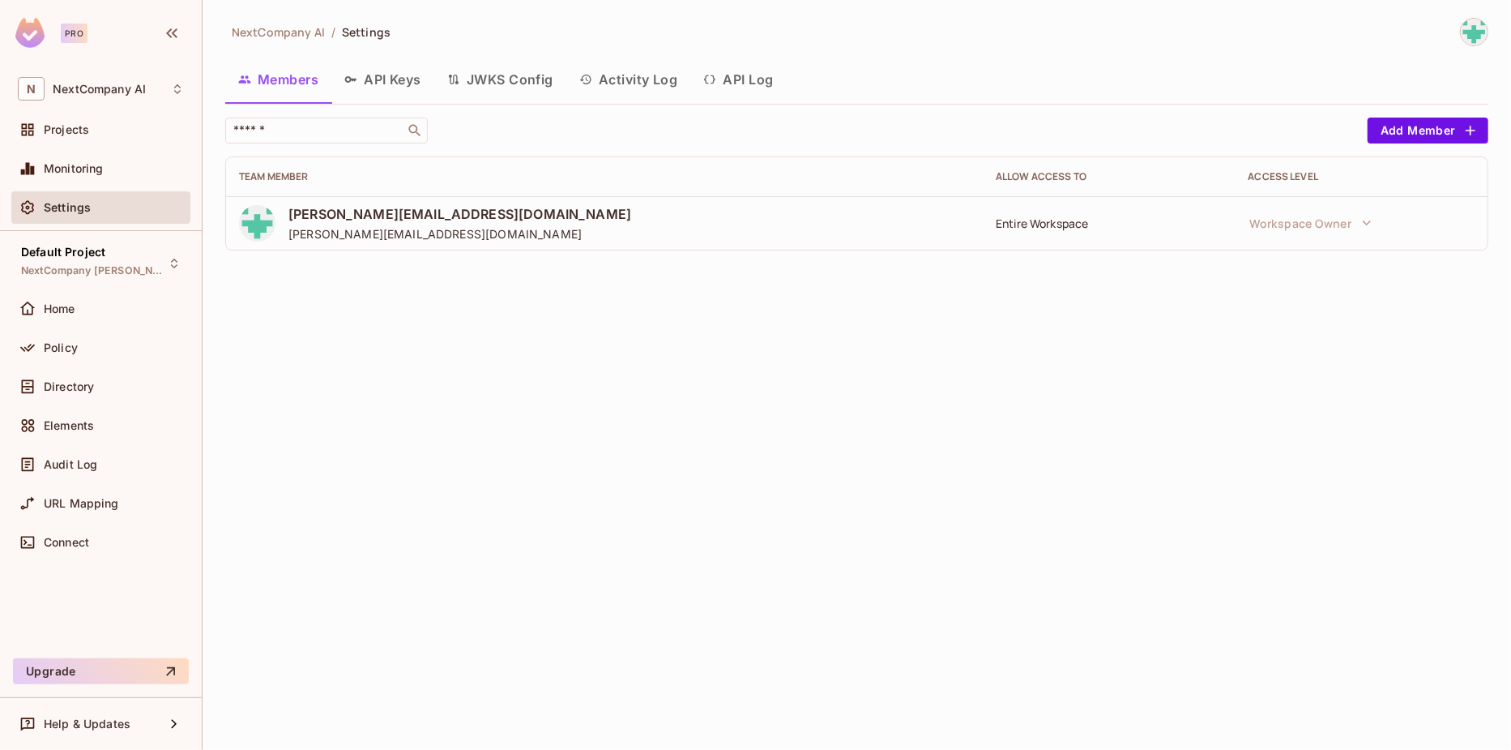
click at [90, 25] on div "Pro" at bounding box center [59, 33] width 88 height 30
click at [47, 38] on div "Pro" at bounding box center [59, 33] width 88 height 30
click at [32, 38] on img at bounding box center [29, 33] width 29 height 30
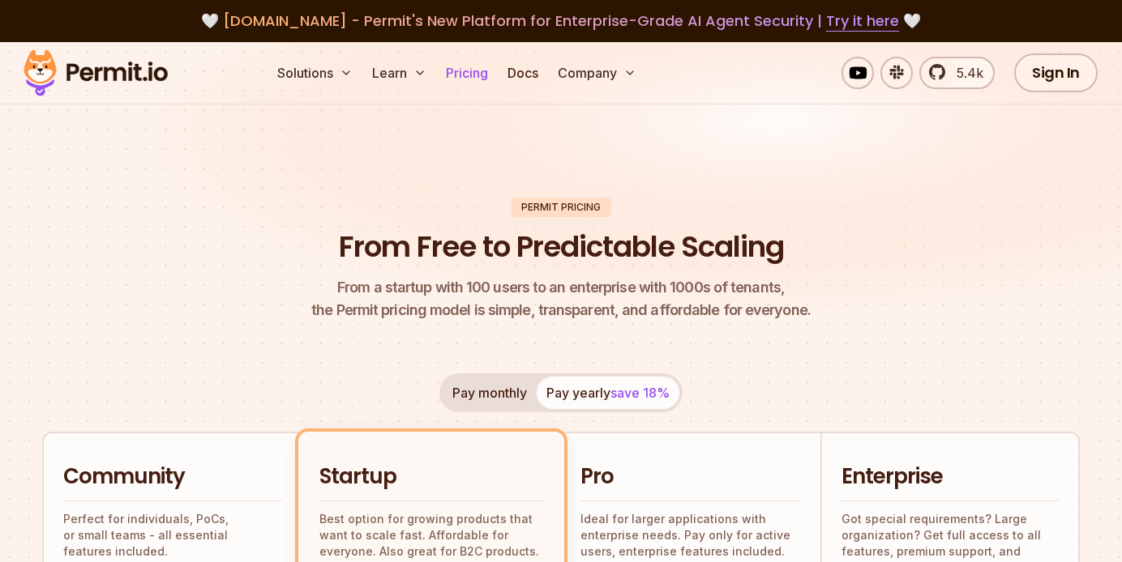
click at [460, 82] on link "Pricing" at bounding box center [466, 73] width 55 height 32
click at [465, 68] on link "Pricing" at bounding box center [466, 73] width 55 height 32
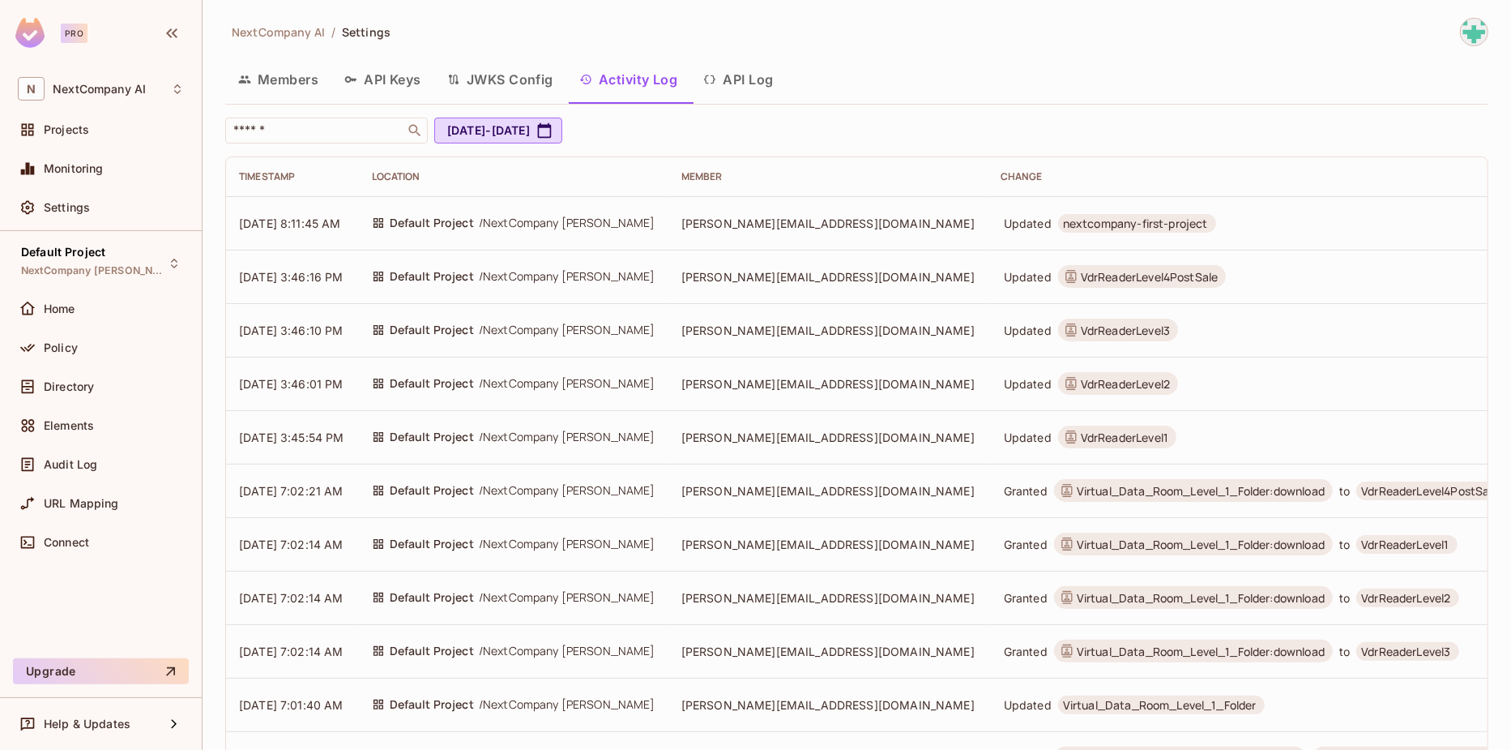
click at [1461, 33] on img at bounding box center [1474, 32] width 27 height 27
click at [1067, 28] on div at bounding box center [755, 375] width 1511 height 750
click at [41, 139] on div at bounding box center [31, 129] width 26 height 19
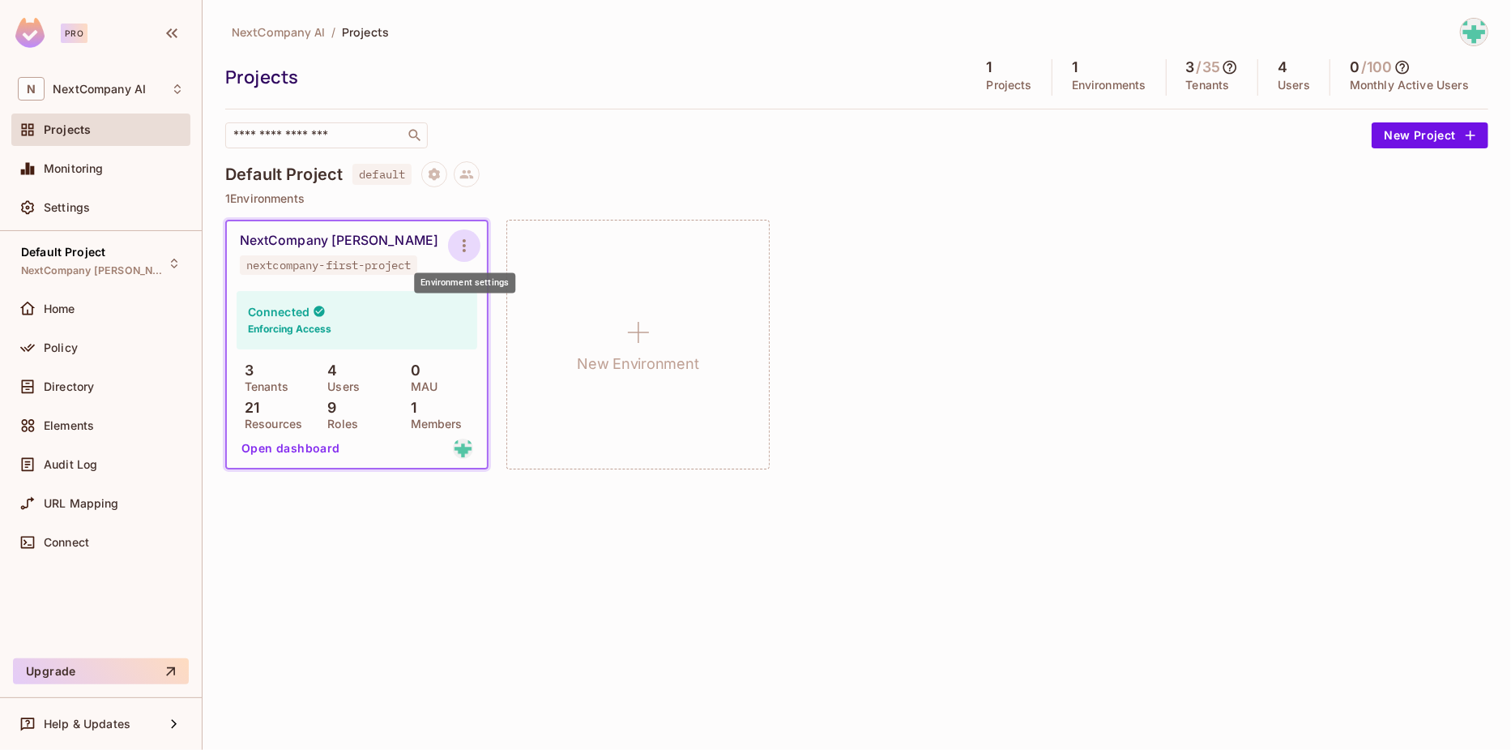
click at [468, 248] on icon "Environment settings" at bounding box center [464, 245] width 19 height 19
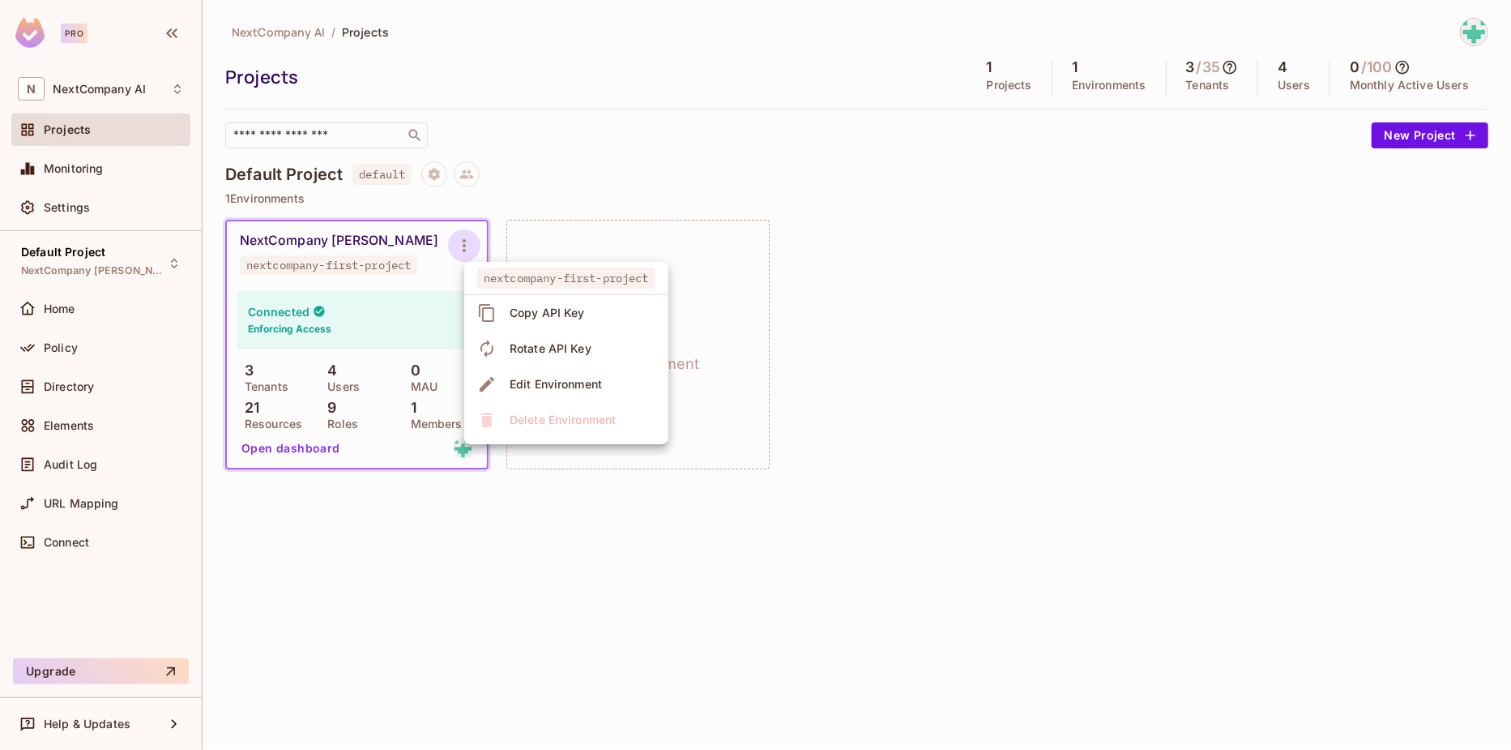
click at [665, 178] on div at bounding box center [755, 375] width 1511 height 750
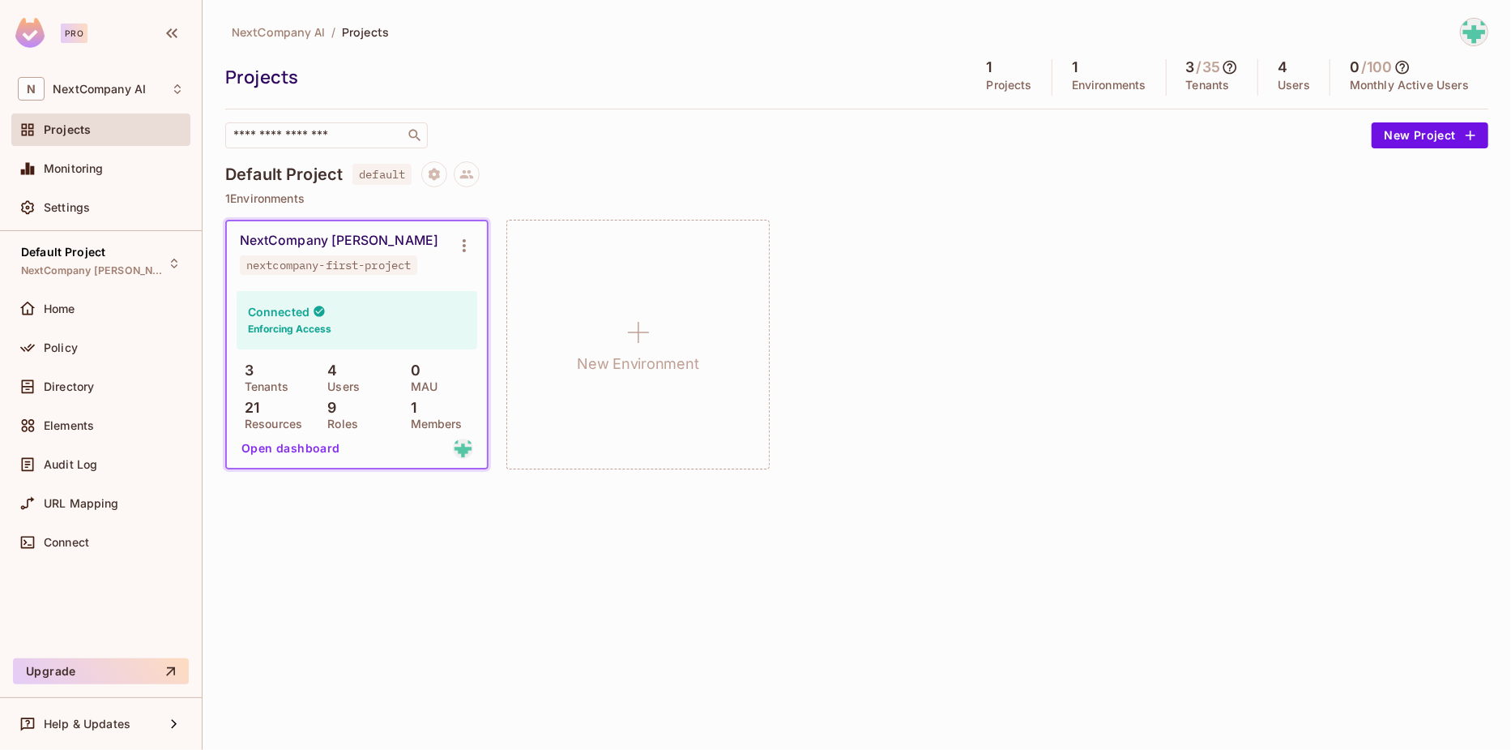
click at [826, 657] on div "NextCompany AI / Projects Projects 1 Projects 1 Environments 3 / 35 Tenants 4 U…" at bounding box center [857, 375] width 1309 height 750
click at [74, 37] on div "Pro" at bounding box center [74, 33] width 27 height 19
click at [28, 32] on img at bounding box center [29, 33] width 29 height 30
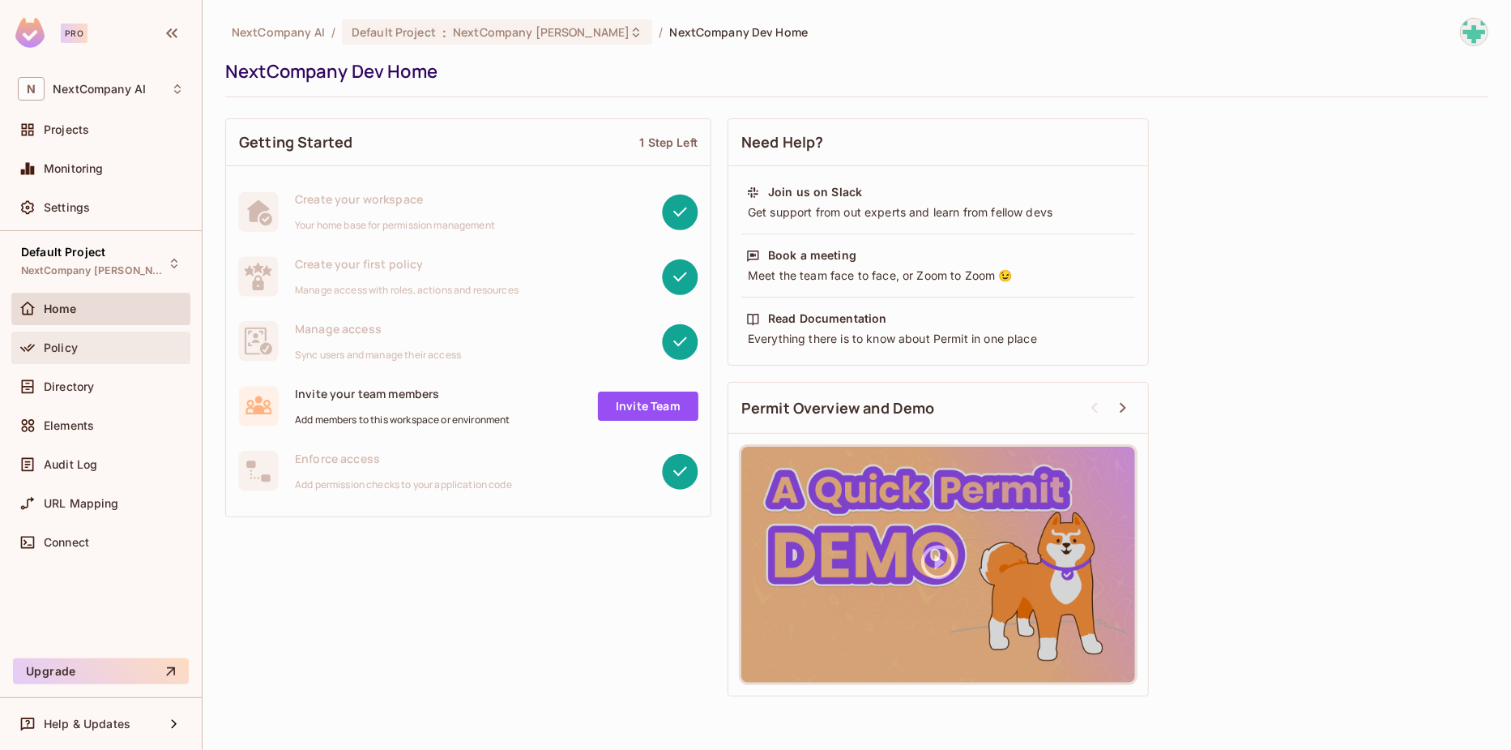
click at [79, 348] on div "Policy" at bounding box center [114, 347] width 140 height 13
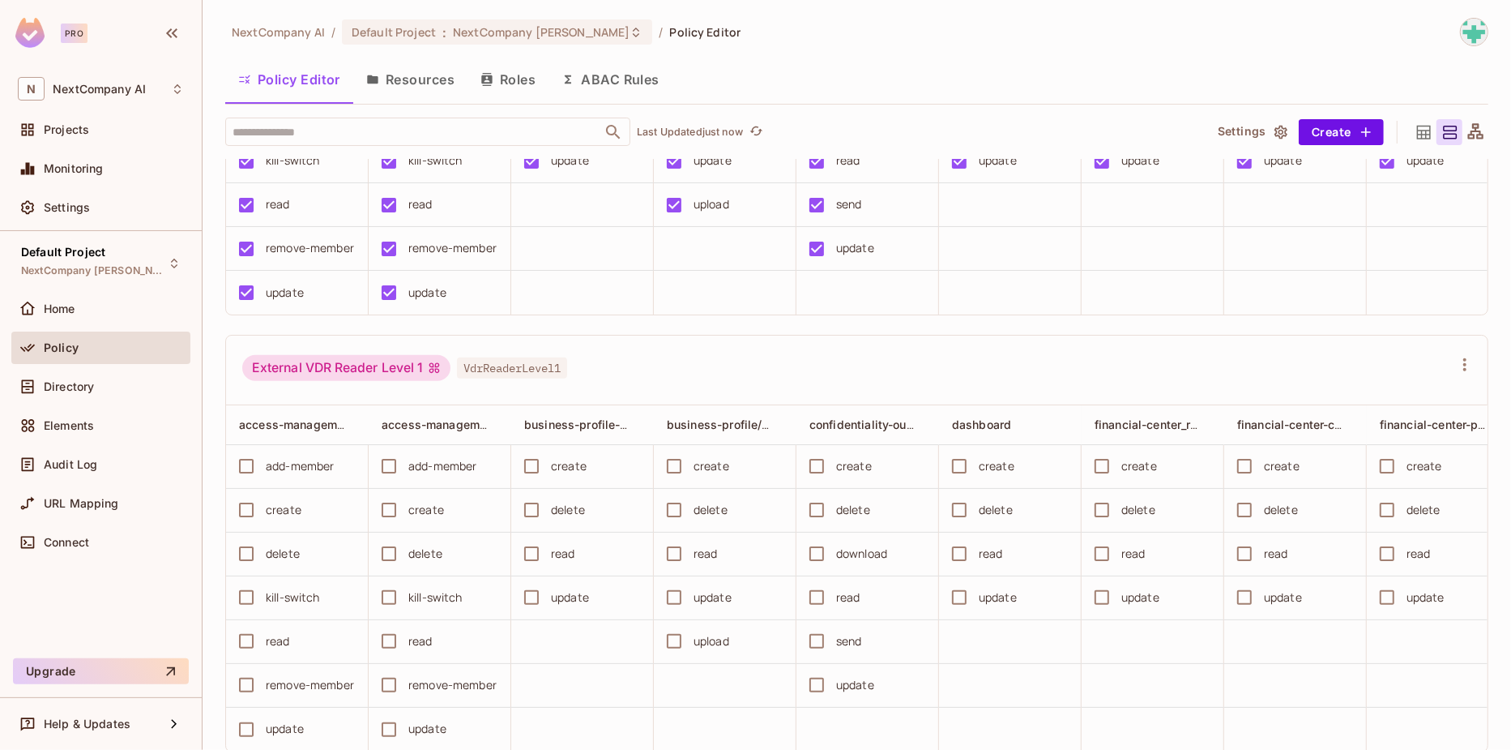
scroll to position [1397, 0]
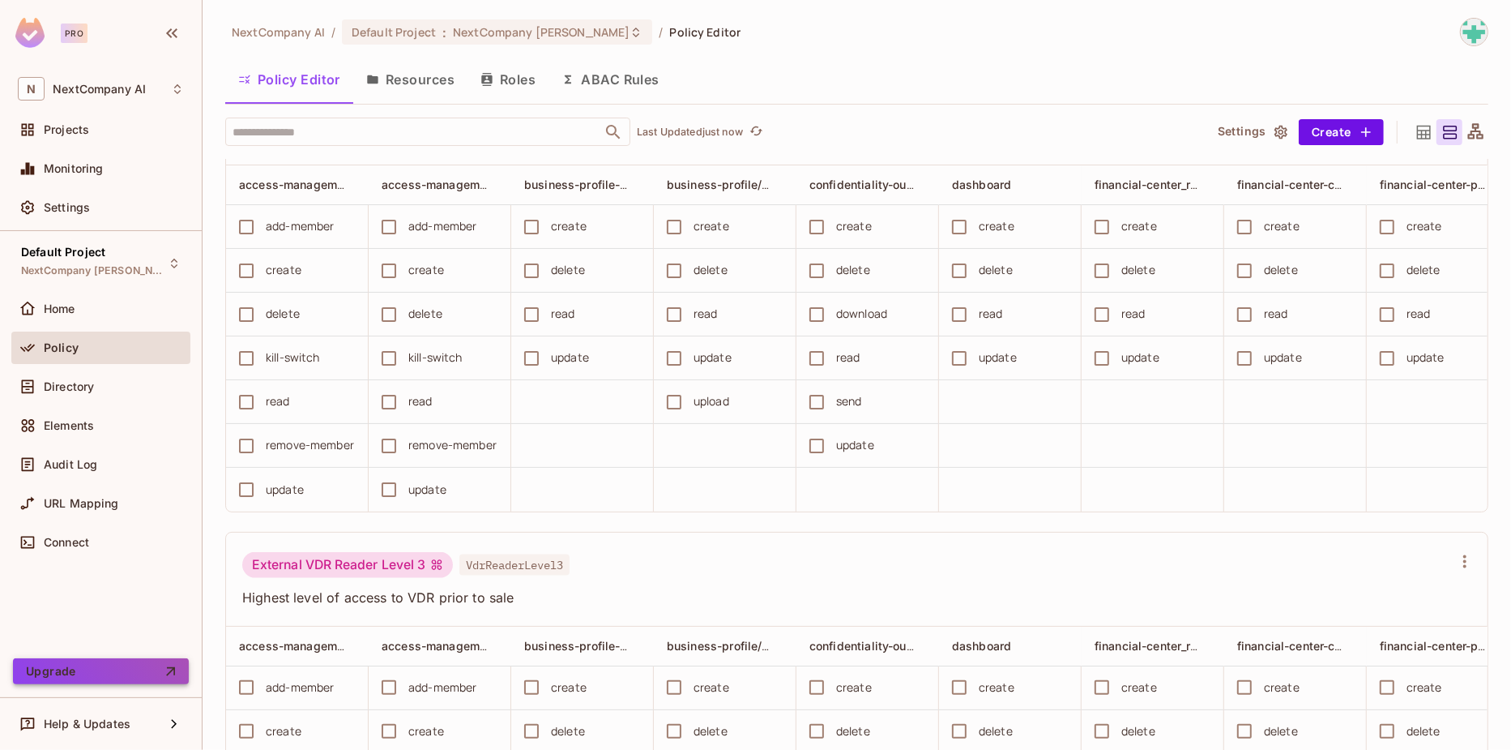
click at [100, 681] on button "Upgrade" at bounding box center [101, 671] width 176 height 26
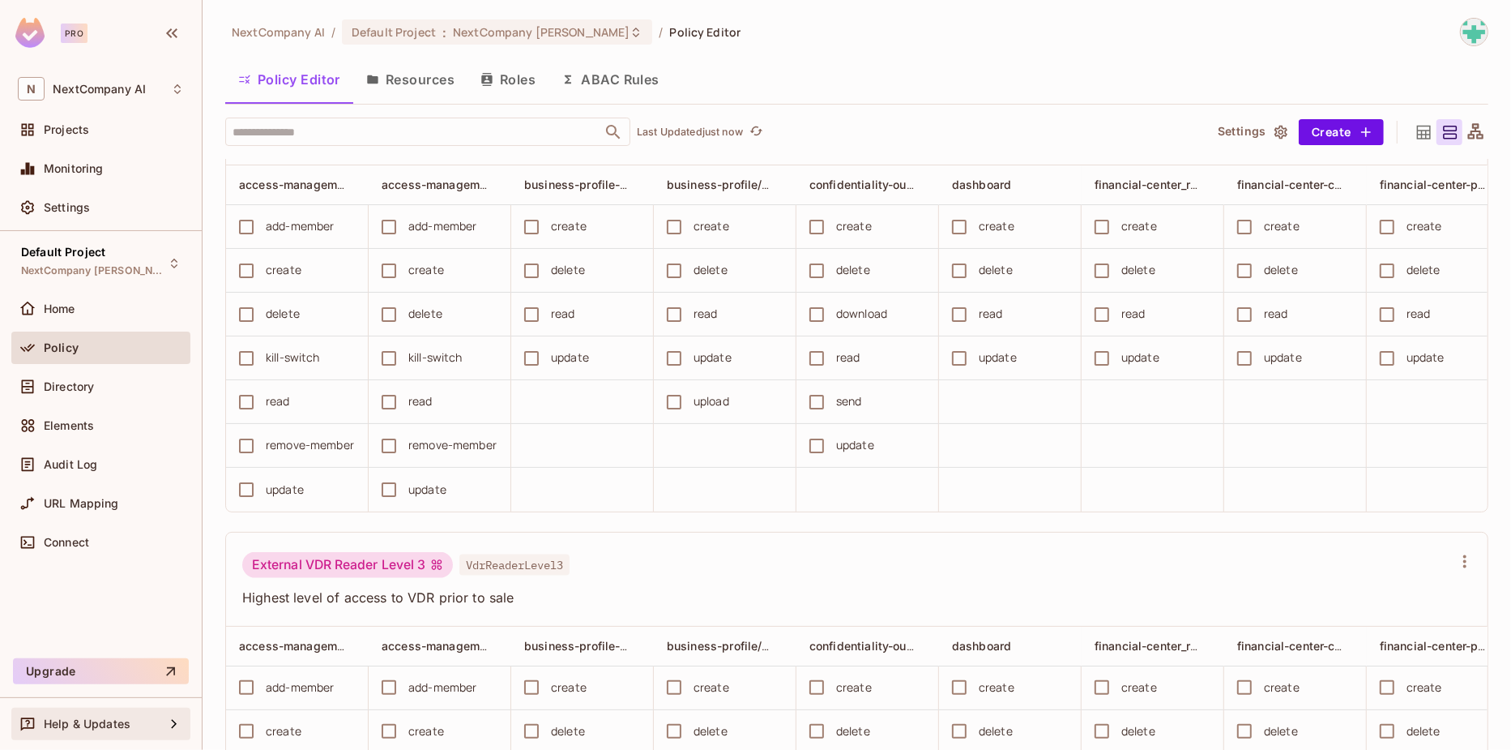
click at [152, 718] on div "Help & Updates" at bounding box center [104, 723] width 121 height 13
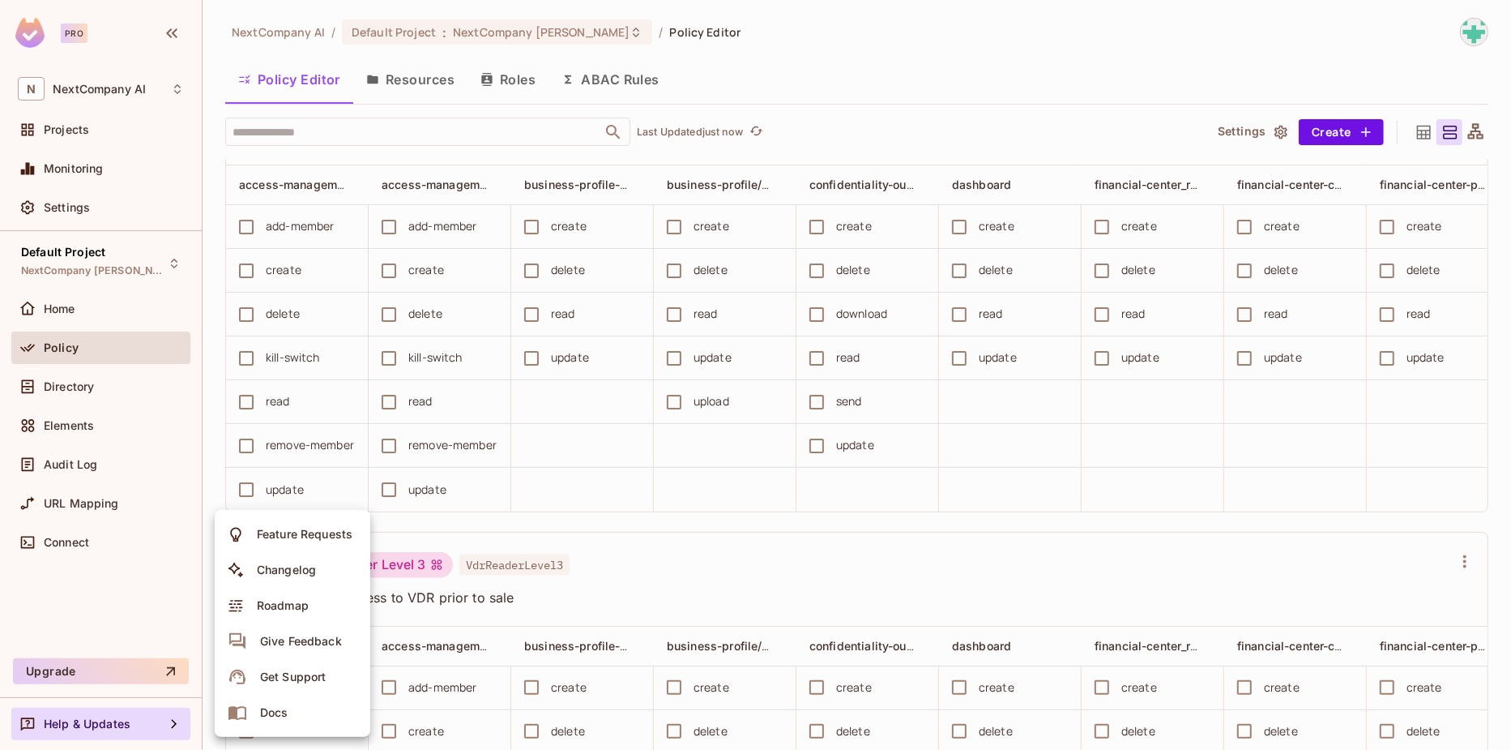
click at [85, 577] on div at bounding box center [755, 375] width 1511 height 750
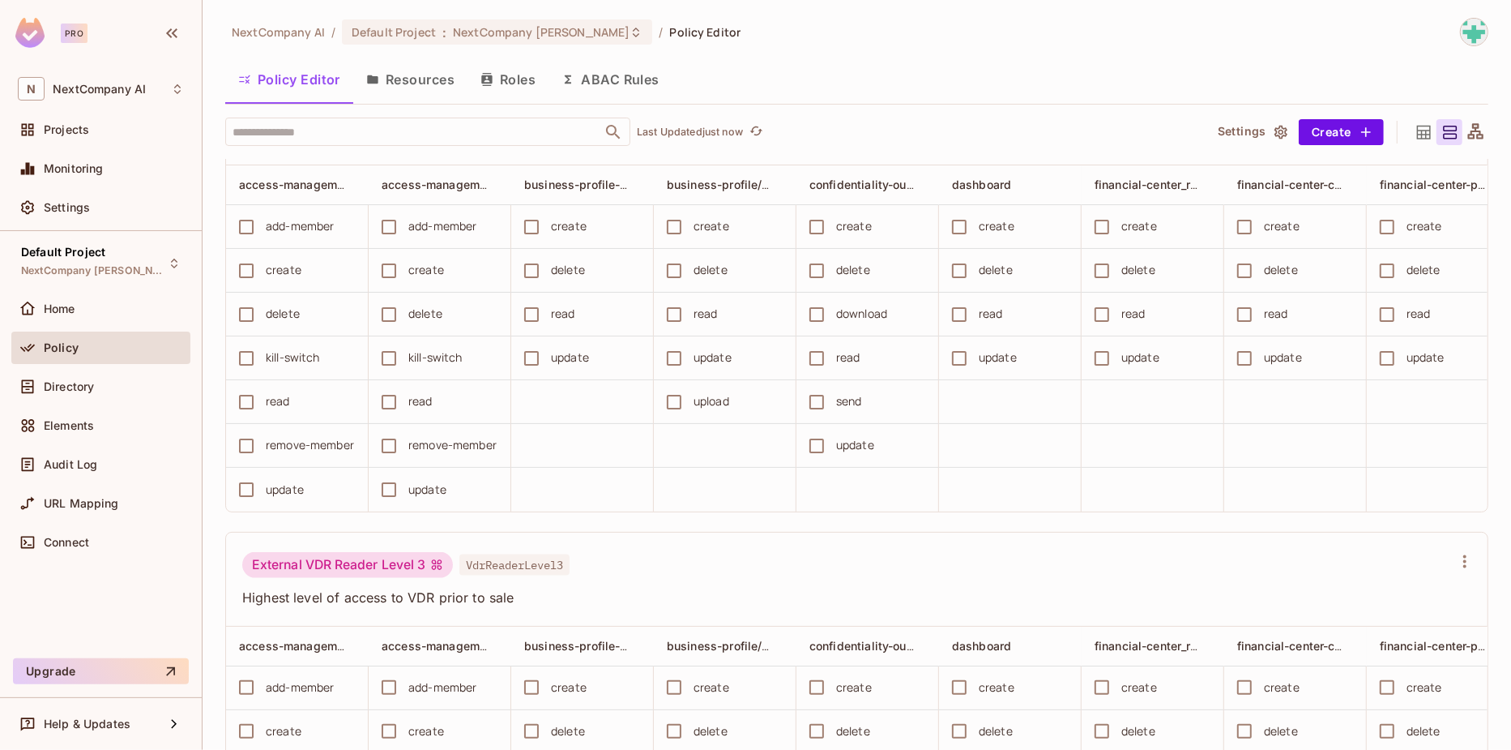
click at [31, 33] on img at bounding box center [29, 33] width 29 height 30
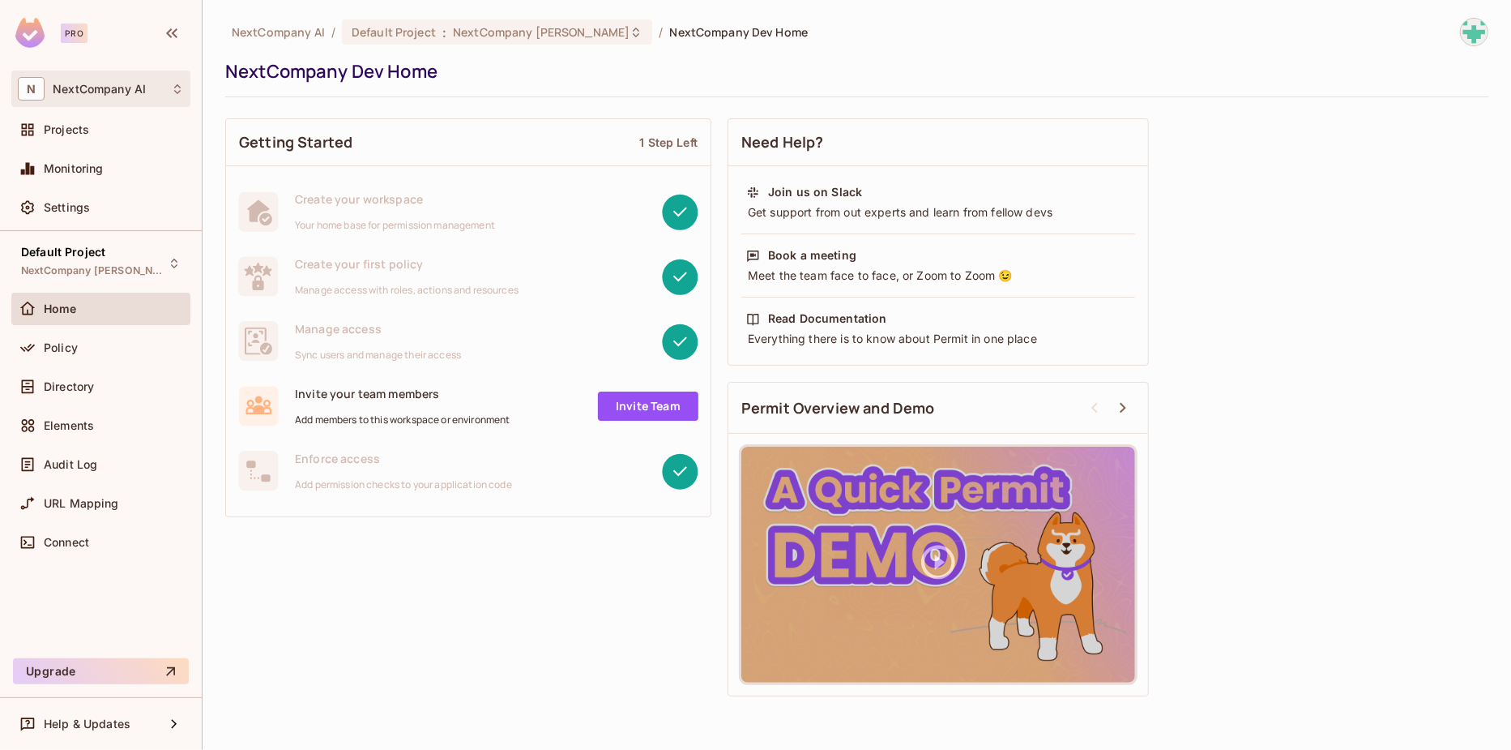
click at [37, 93] on span "N" at bounding box center [31, 89] width 27 height 24
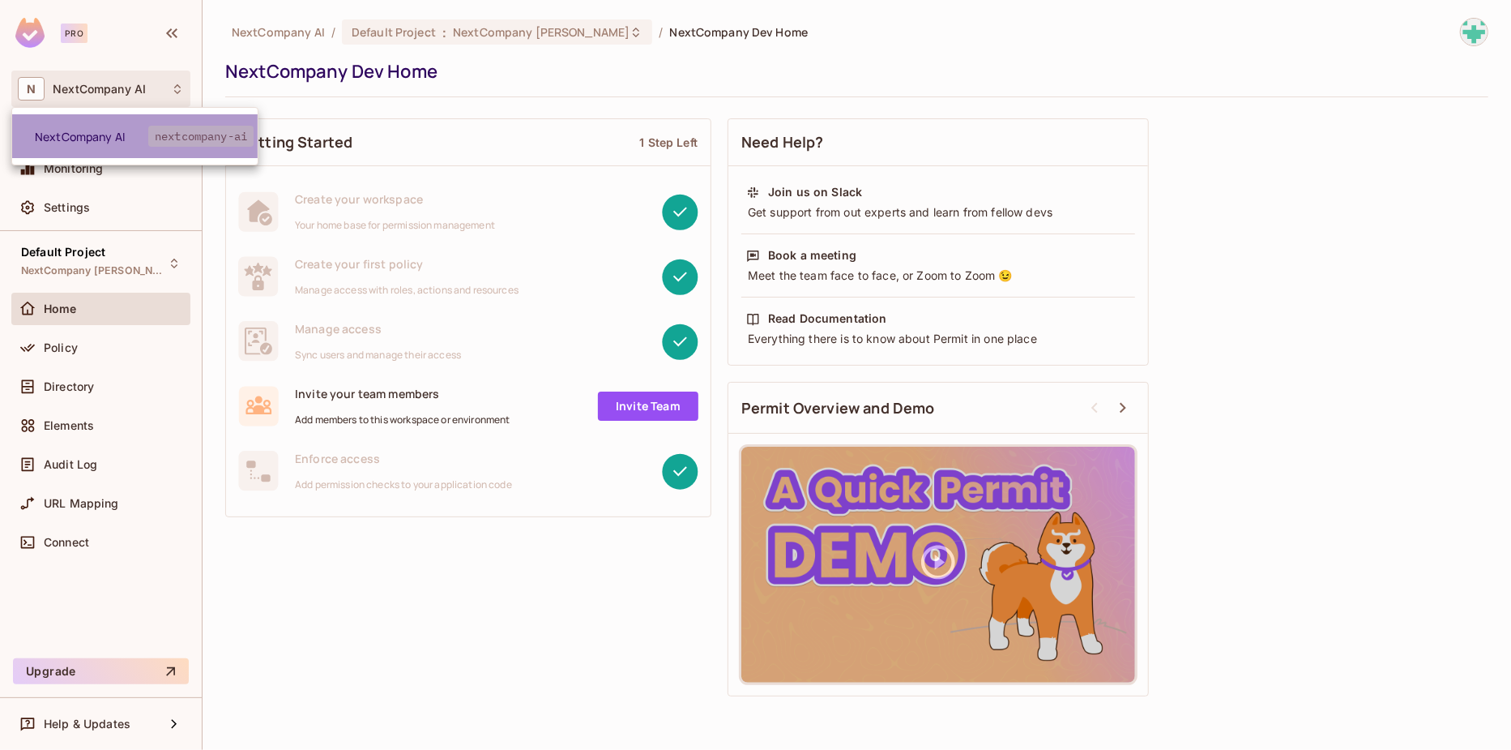
click at [77, 136] on span "NextCompany AI" at bounding box center [91, 136] width 113 height 15
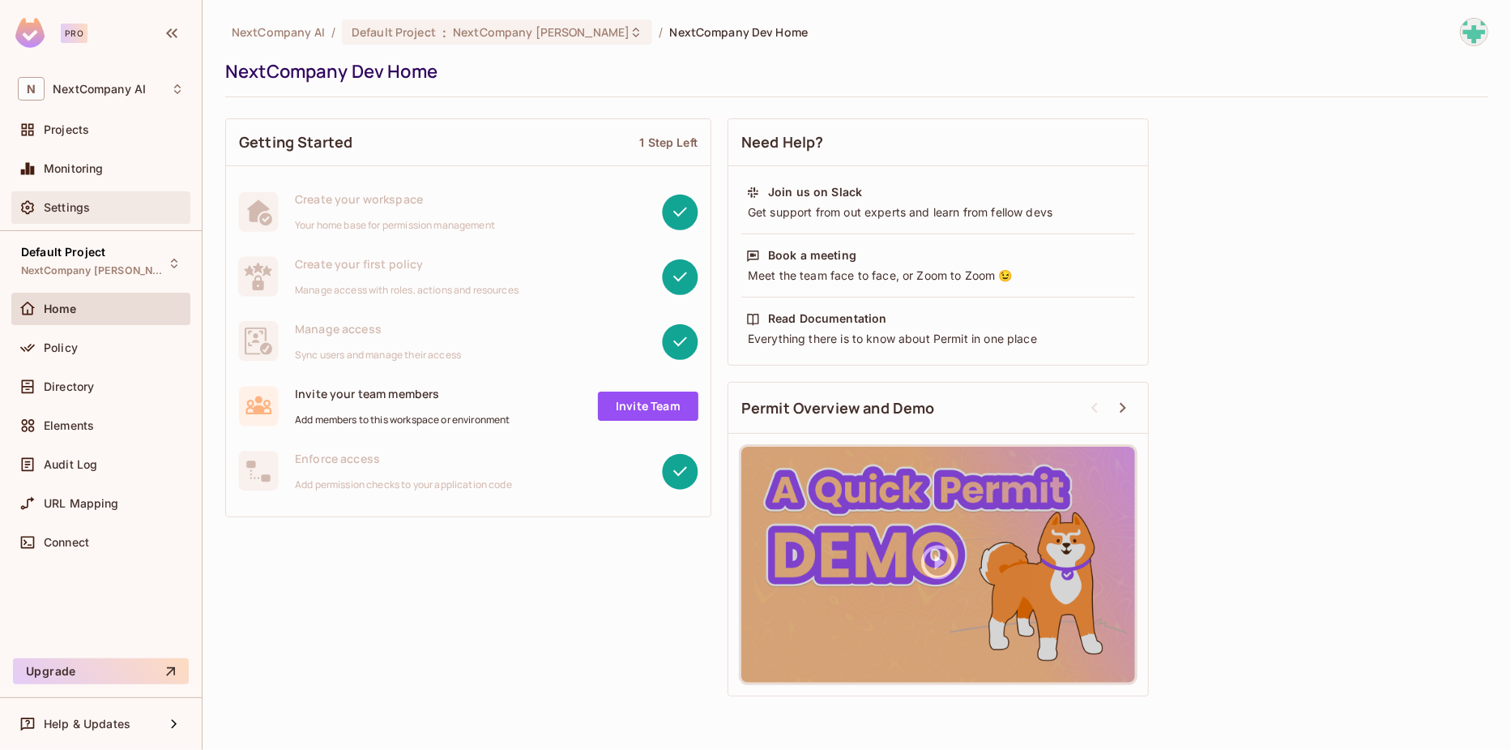
click at [78, 202] on span "Settings" at bounding box center [67, 207] width 46 height 13
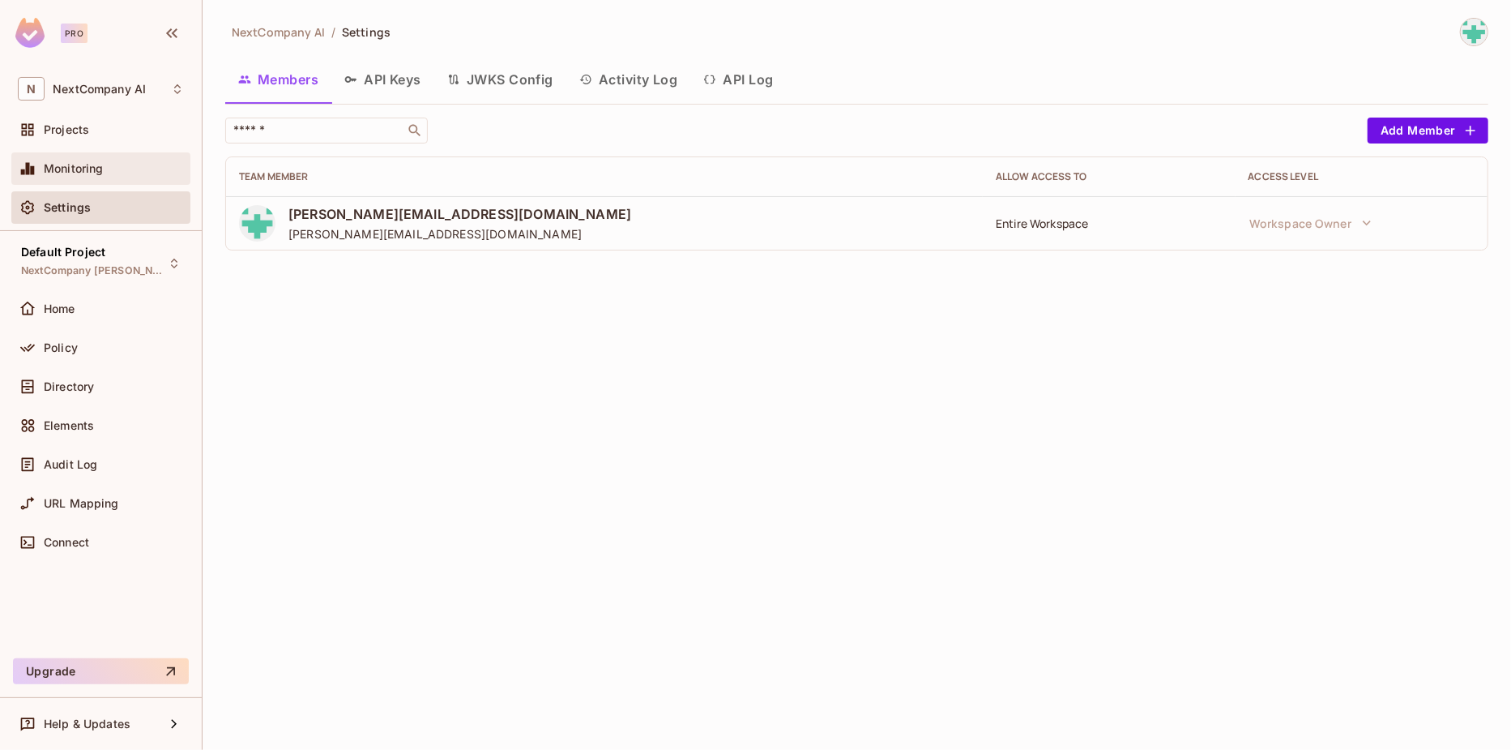
click at [115, 172] on div "Monitoring" at bounding box center [114, 168] width 140 height 13
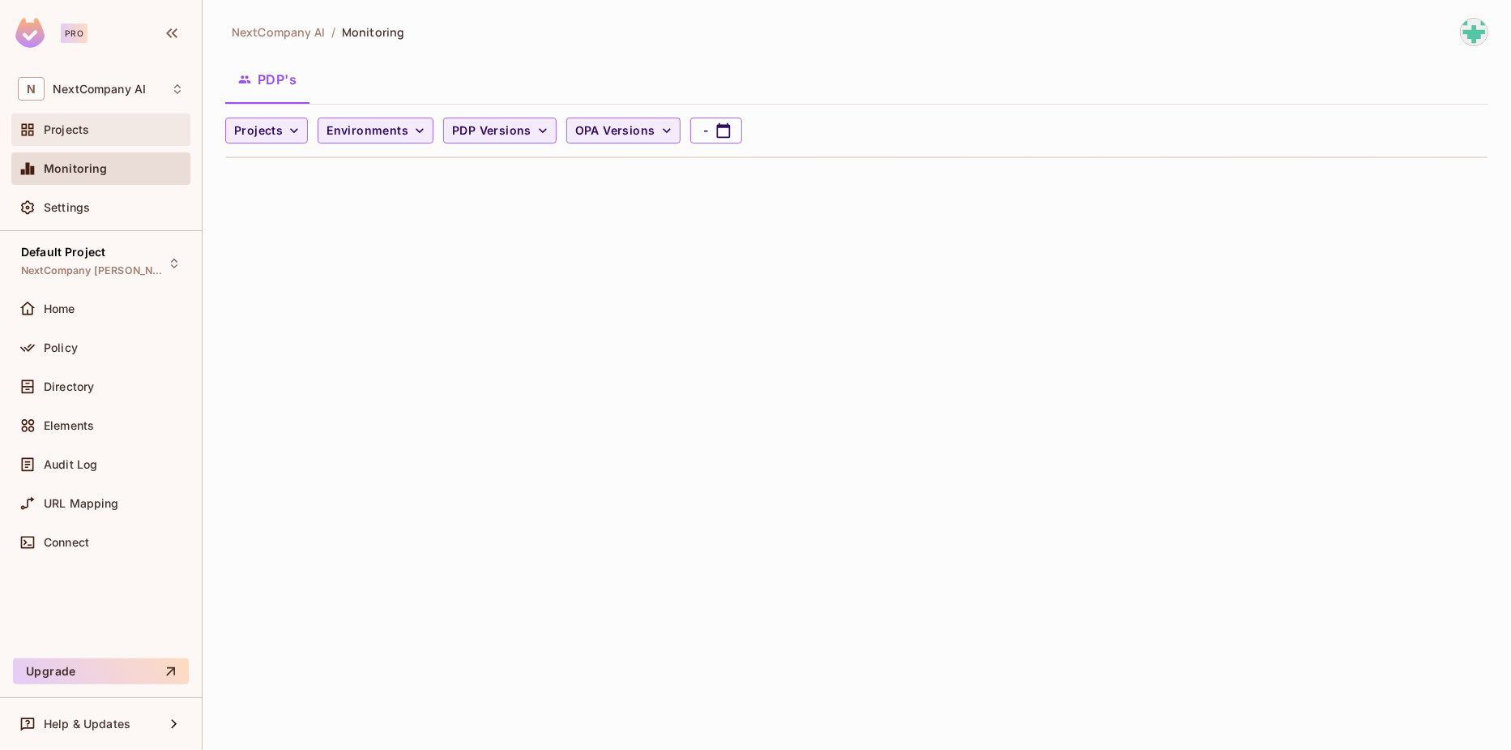
click at [111, 141] on div "Projects" at bounding box center [100, 129] width 179 height 32
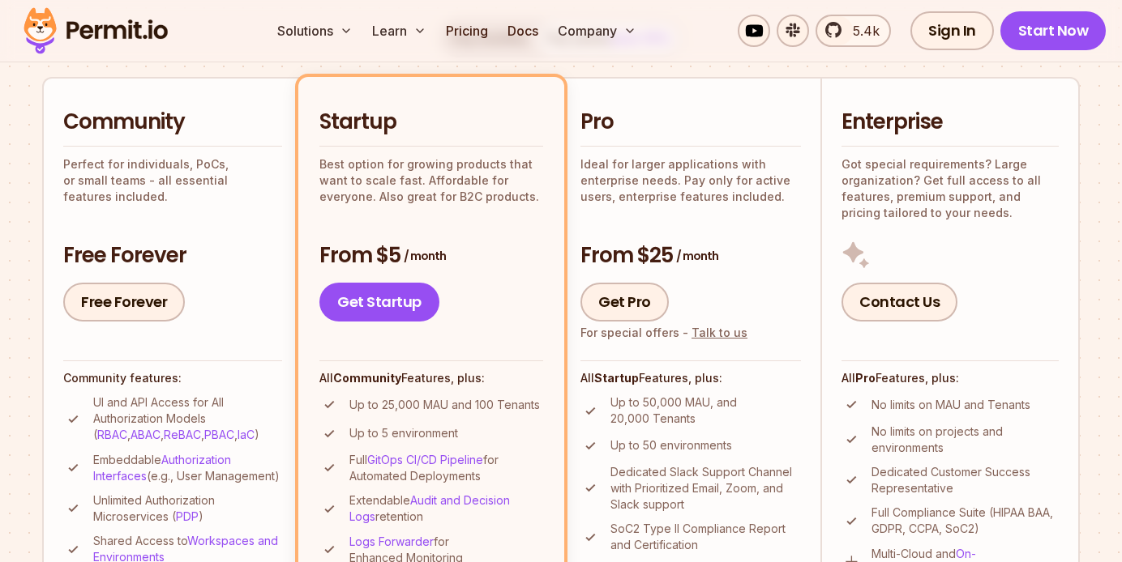
scroll to position [231, 0]
